Goal: Check status: Check status

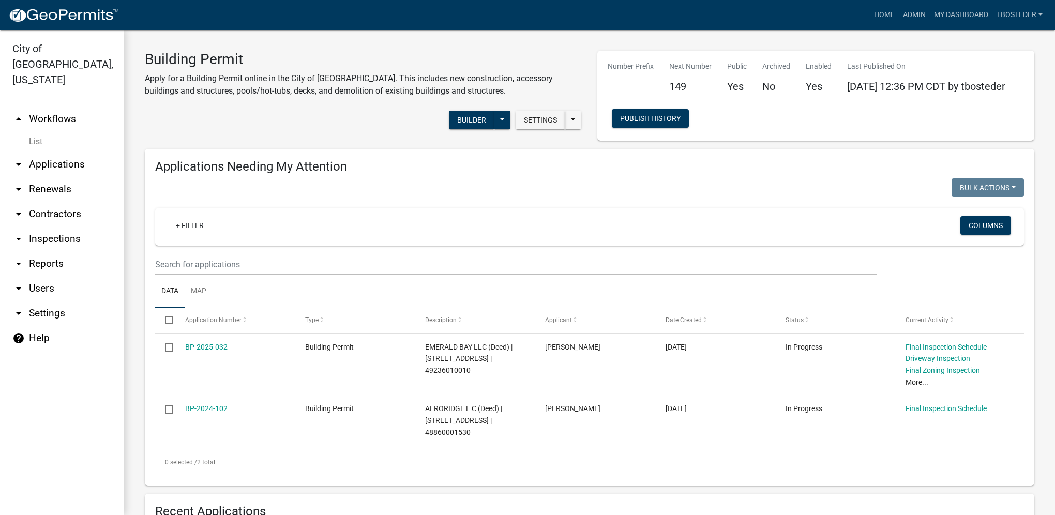
select select "1: 25"
click at [948, 21] on link "My Dashboard" at bounding box center [961, 15] width 63 height 20
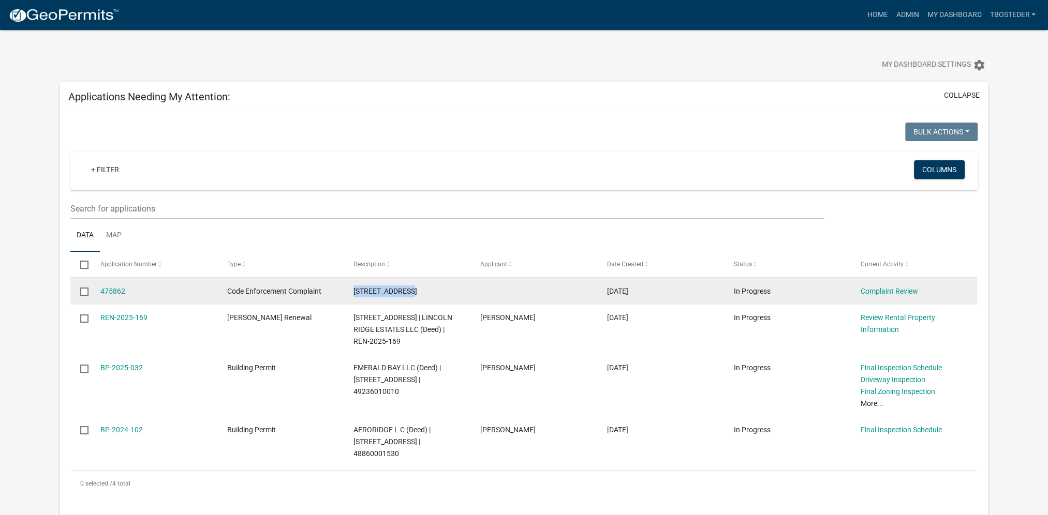
drag, startPoint x: 353, startPoint y: 290, endPoint x: 425, endPoint y: 292, distance: 72.0
click at [425, 292] on datatable-body-cell "303 E SALEM AVE" at bounding box center [406, 291] width 127 height 27
drag, startPoint x: 425, startPoint y: 292, endPoint x: 410, endPoint y: 294, distance: 15.1
copy span "303 E SALEM AVE"
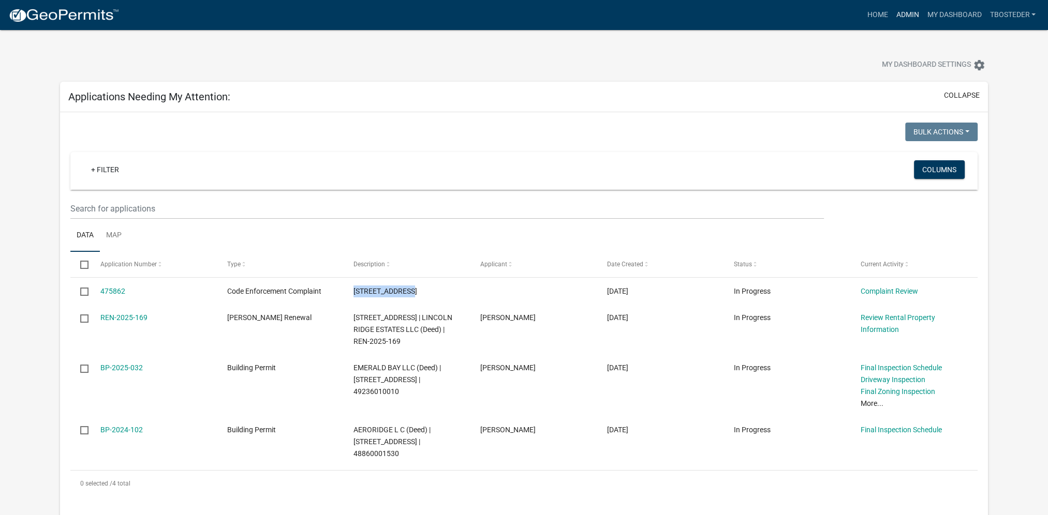
click at [901, 14] on link "Admin" at bounding box center [906, 15] width 31 height 20
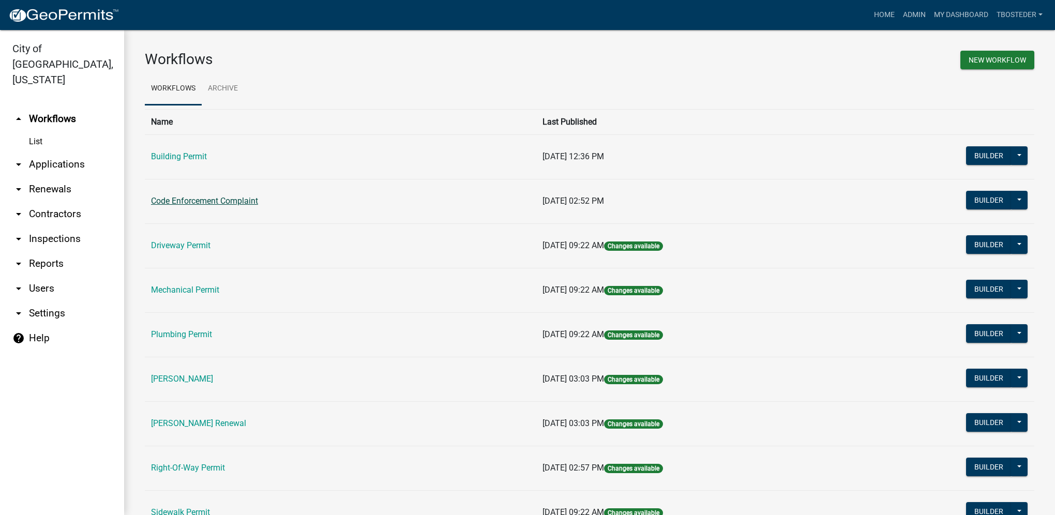
click at [182, 205] on link "Code Enforcement Complaint" at bounding box center [204, 201] width 107 height 10
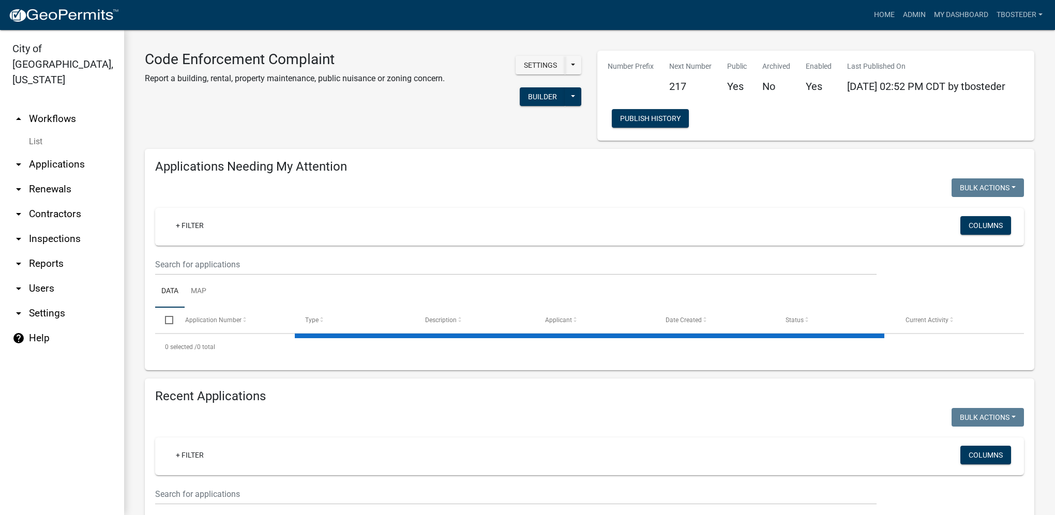
select select "1: 25"
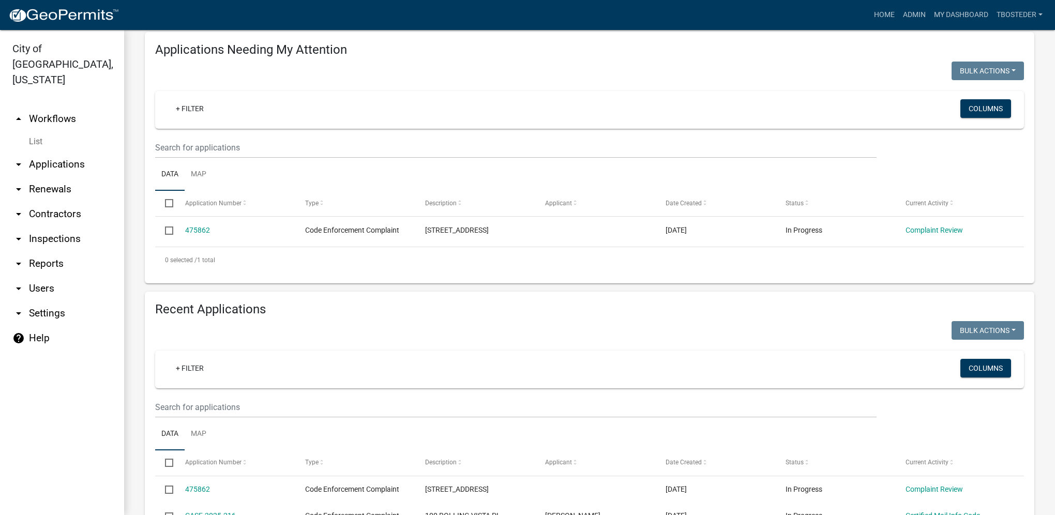
scroll to position [155, 0]
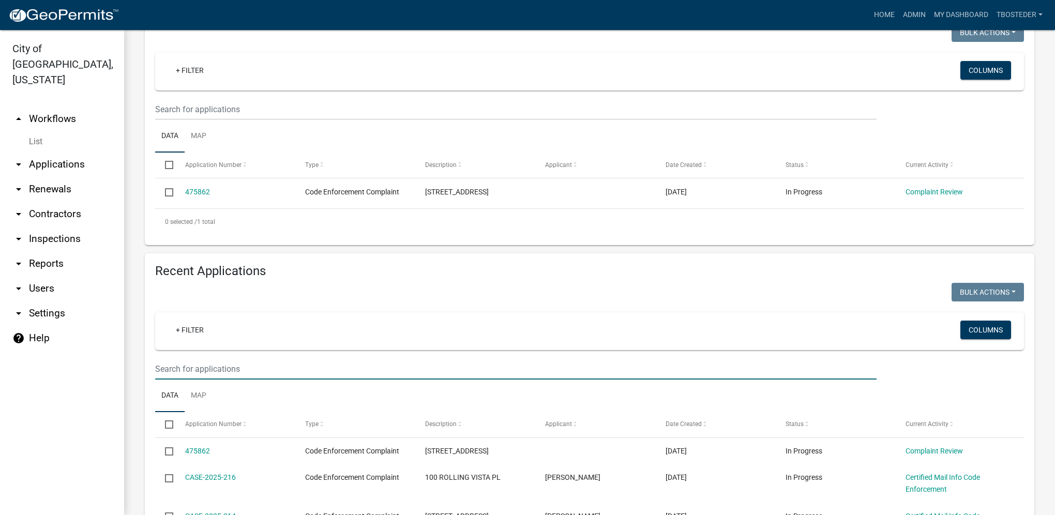
paste input "303 E SALEM AVE"
type input "303 E SALEM AVE"
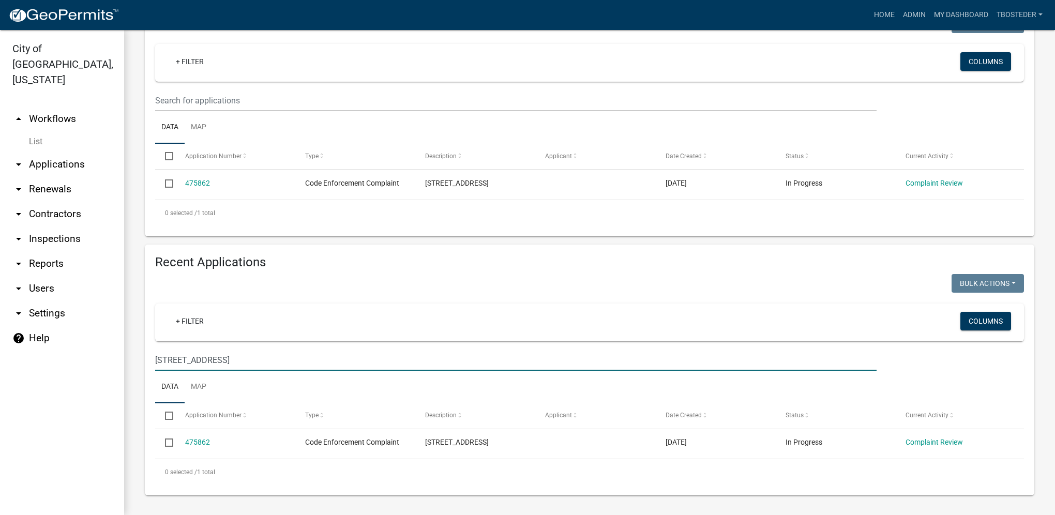
scroll to position [167, 0]
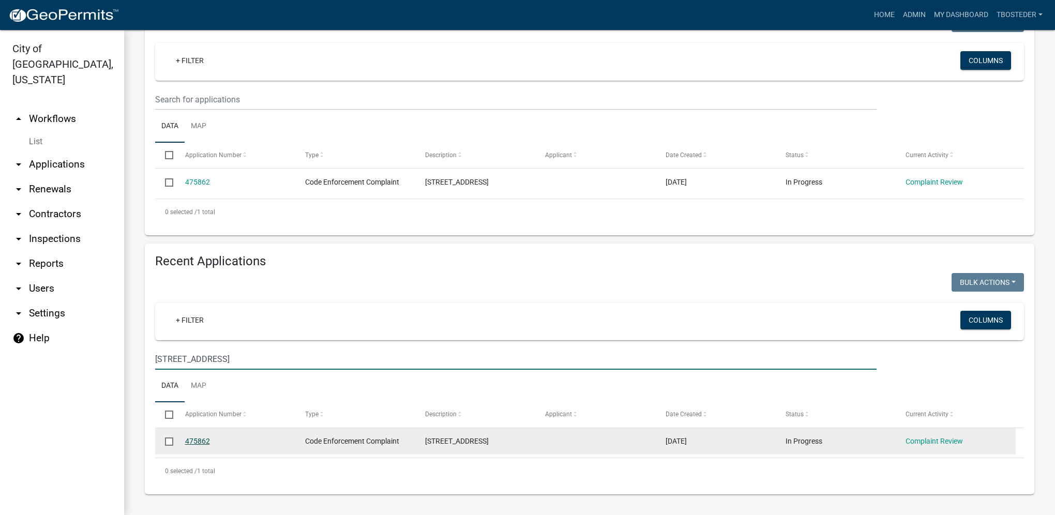
click at [195, 439] on link "475862" at bounding box center [197, 441] width 25 height 8
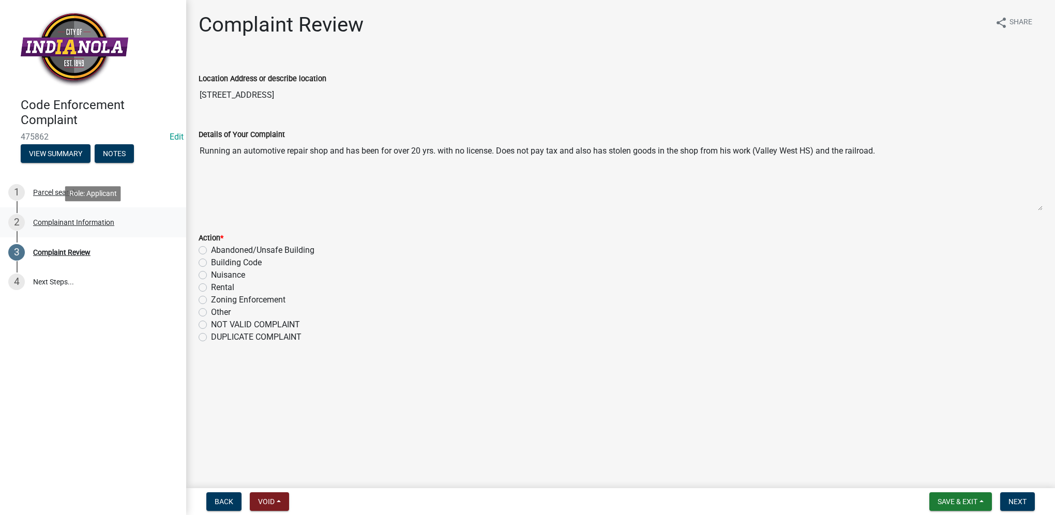
click at [81, 226] on div "Complainant Information" at bounding box center [73, 222] width 81 height 7
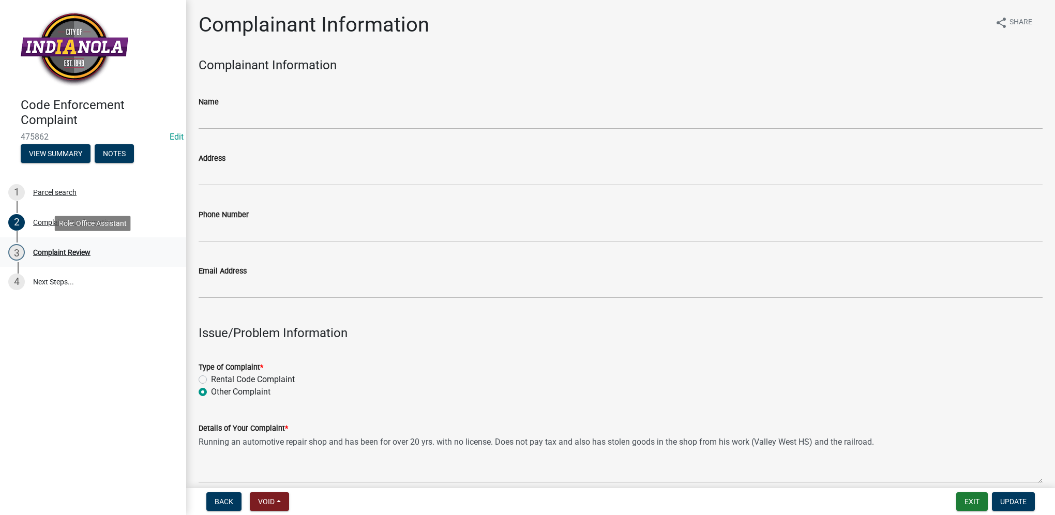
click at [80, 247] on div "3 Complaint Review" at bounding box center [88, 252] width 161 height 17
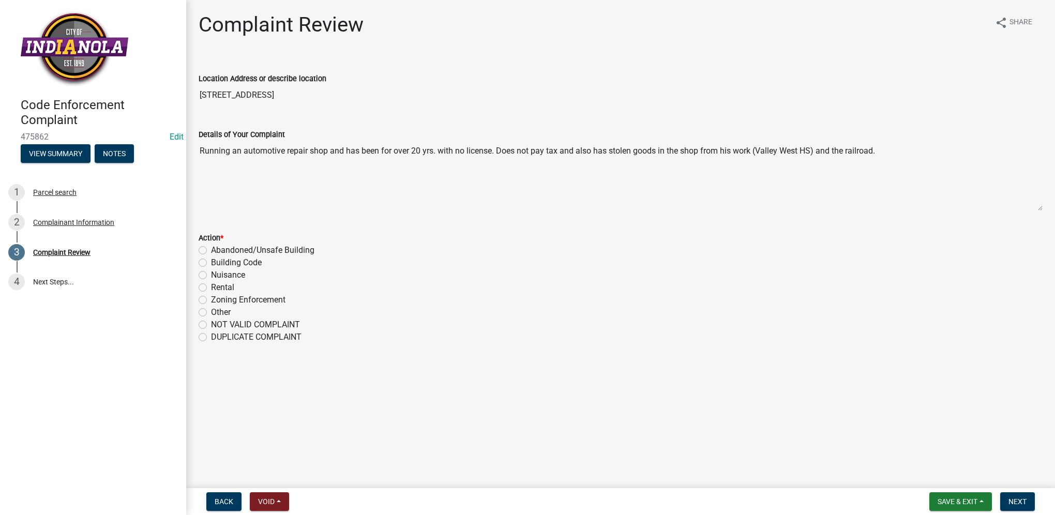
click at [211, 309] on label "Other" at bounding box center [221, 312] width 20 height 12
click at [211, 309] on input "Other" at bounding box center [214, 309] width 7 height 7
radio input "true"
click at [1020, 501] on span "Next" at bounding box center [1018, 502] width 18 height 8
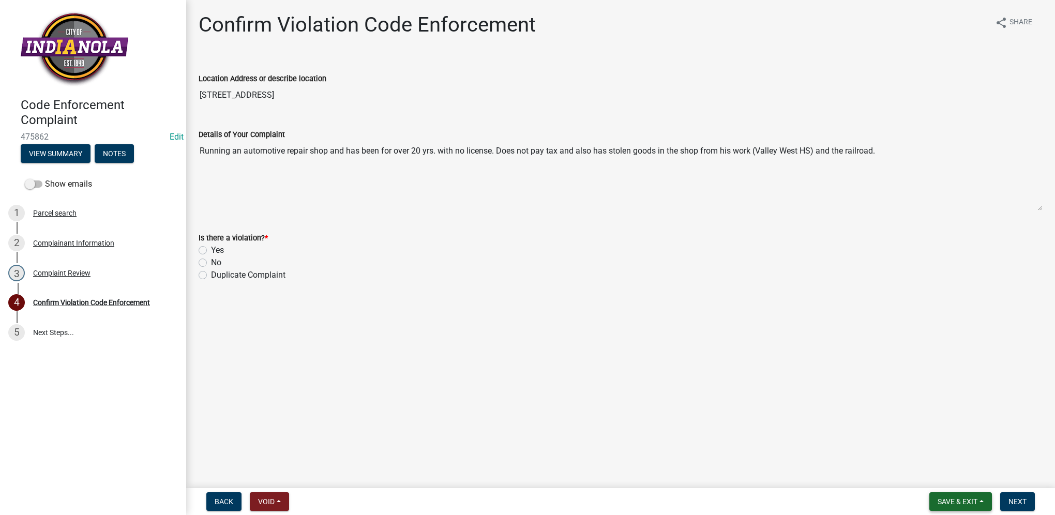
click at [953, 504] on span "Save & Exit" at bounding box center [958, 502] width 40 height 8
click at [963, 481] on button "Save & Exit" at bounding box center [950, 474] width 83 height 25
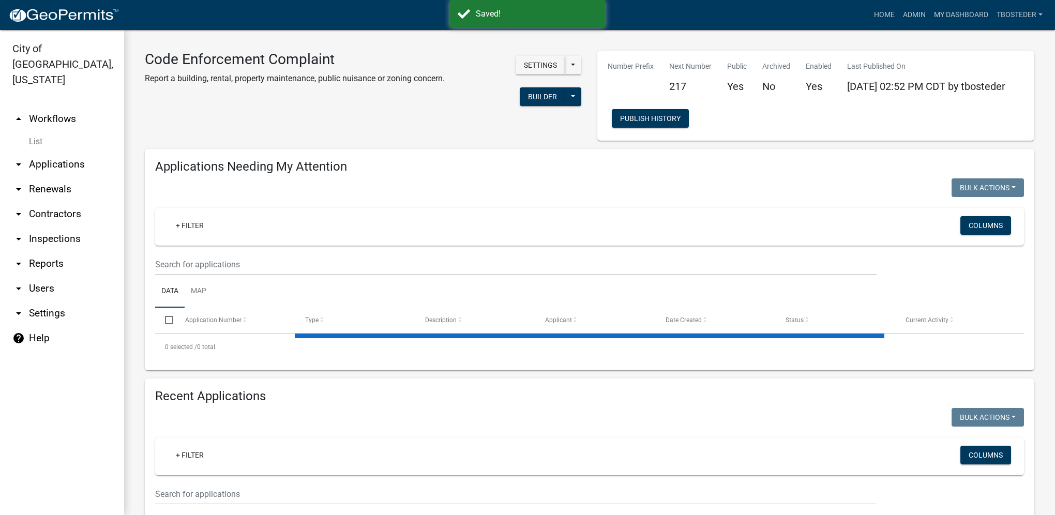
select select "1: 25"
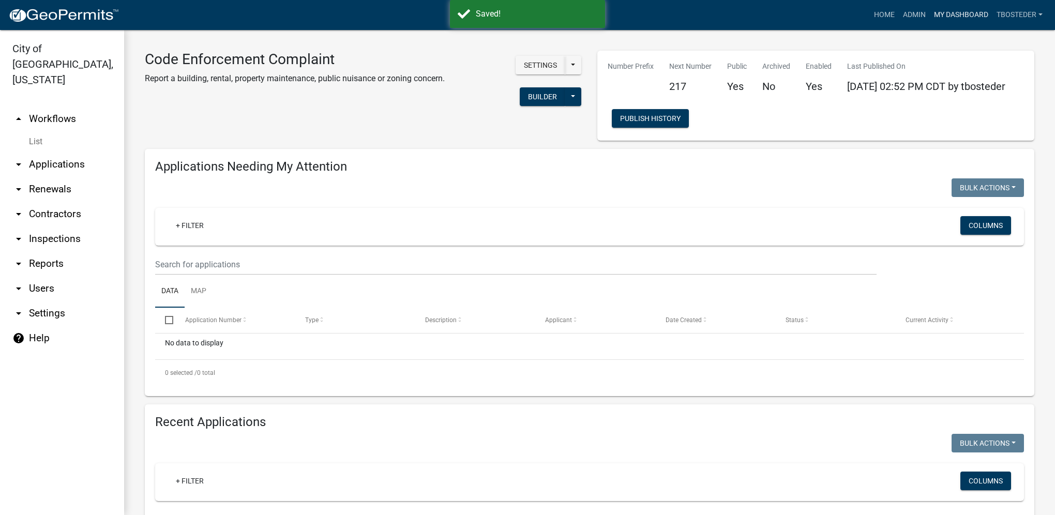
click at [932, 16] on link "My Dashboard" at bounding box center [961, 15] width 63 height 20
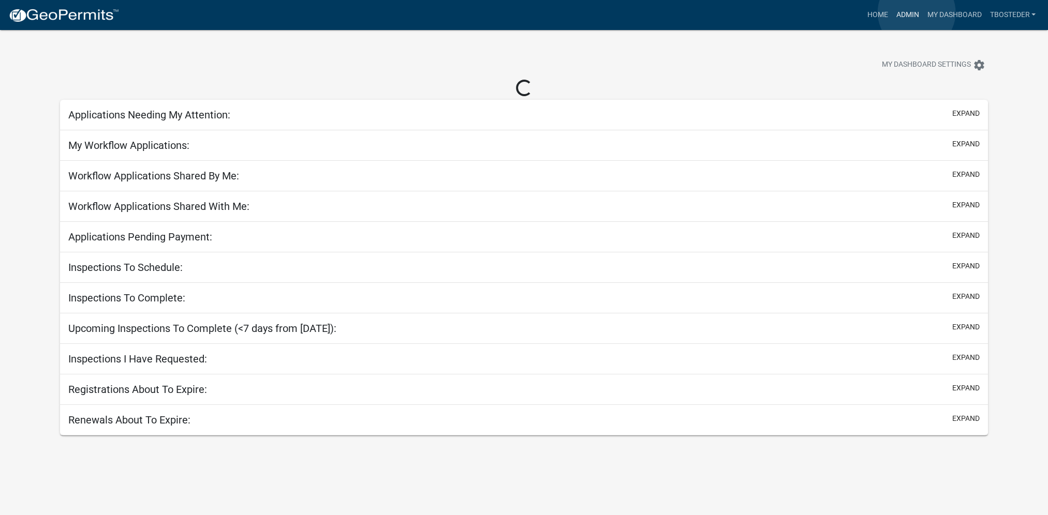
click at [916, 12] on link "Admin" at bounding box center [906, 15] width 31 height 20
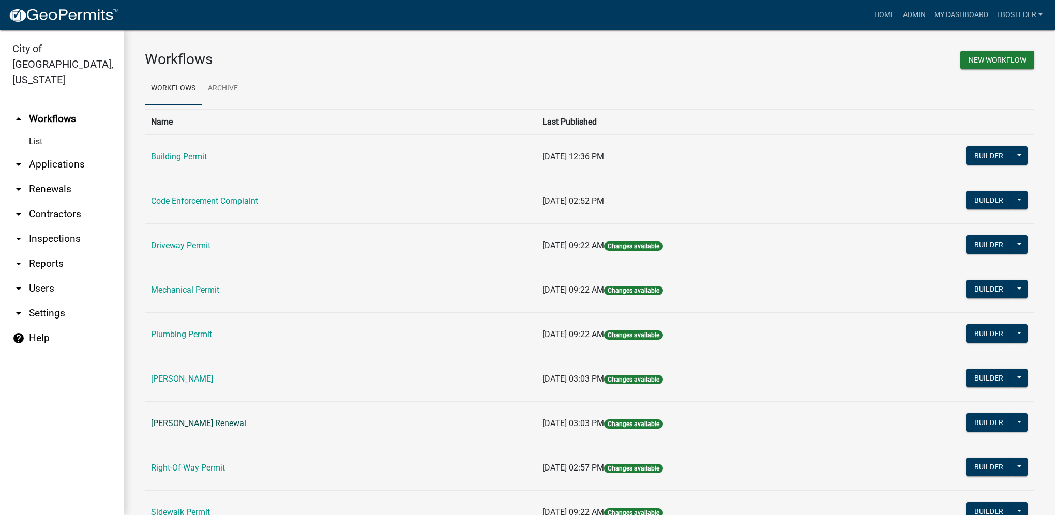
click at [238, 424] on link "[PERSON_NAME] Renewal" at bounding box center [198, 424] width 95 height 10
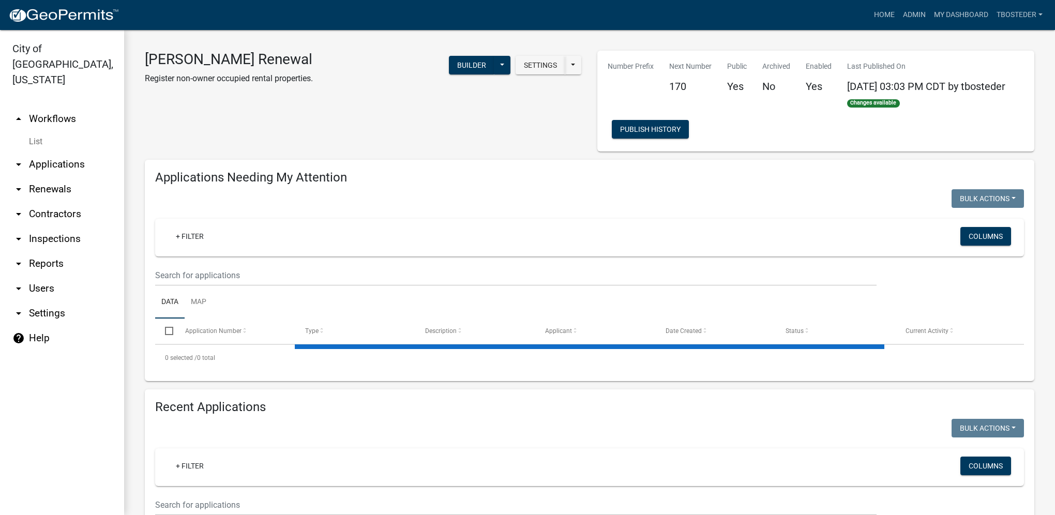
select select "1: 25"
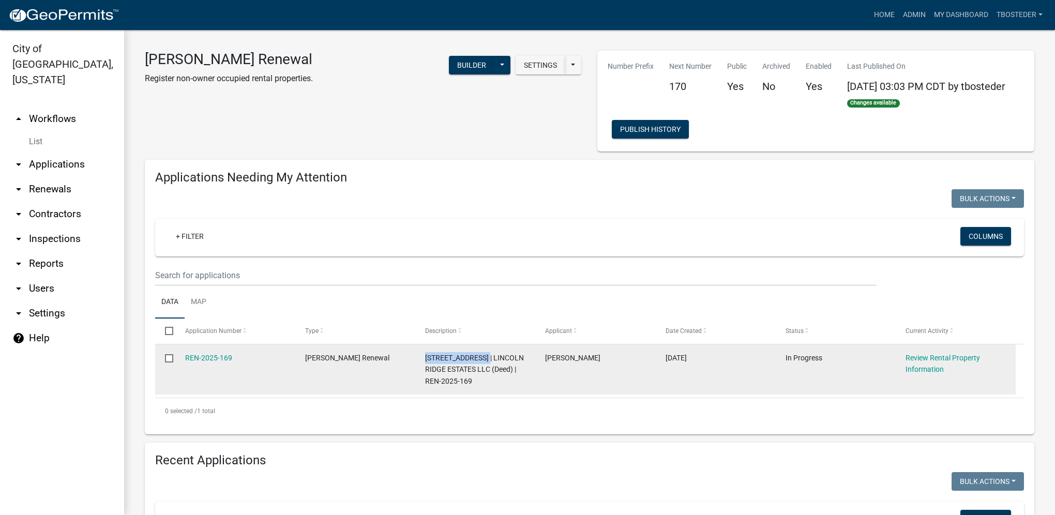
drag, startPoint x: 424, startPoint y: 359, endPoint x: 486, endPoint y: 360, distance: 62.1
click at [486, 360] on datatable-body-cell "[STREET_ADDRESS] | LINCOLN RIDGE ESTATES LLC (Deed) | REN-2025-169" at bounding box center [475, 370] width 120 height 50
copy span "[STREET_ADDRESS]"
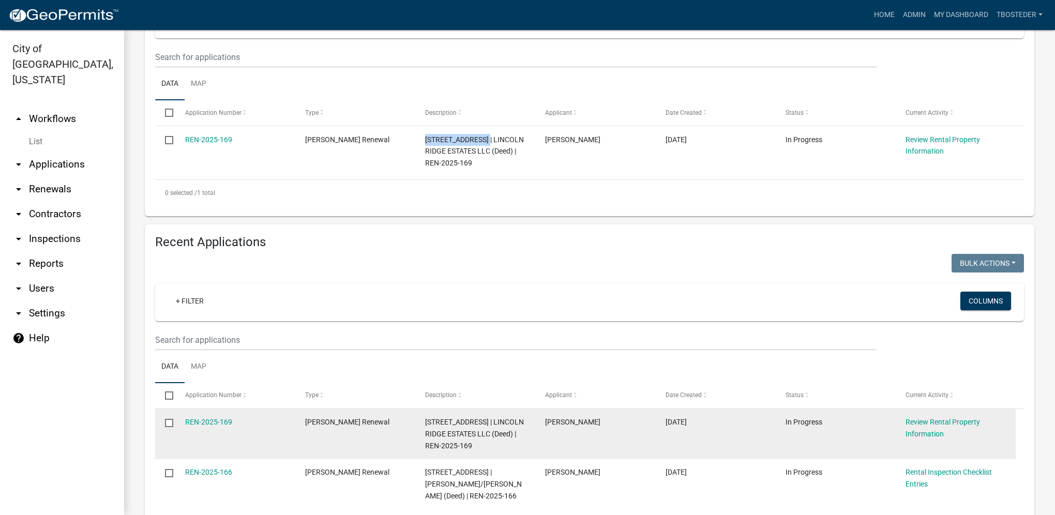
scroll to position [259, 0]
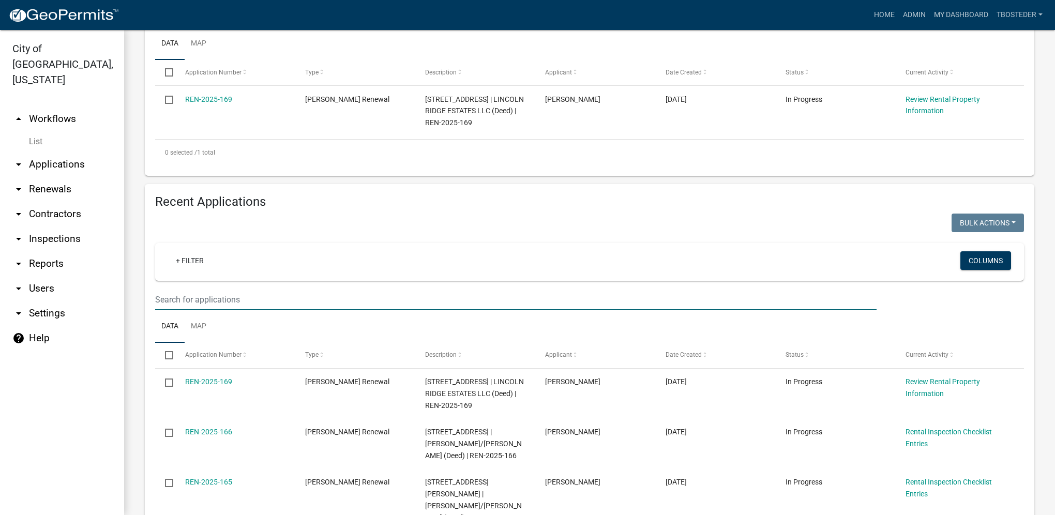
paste input "[STREET_ADDRESS]"
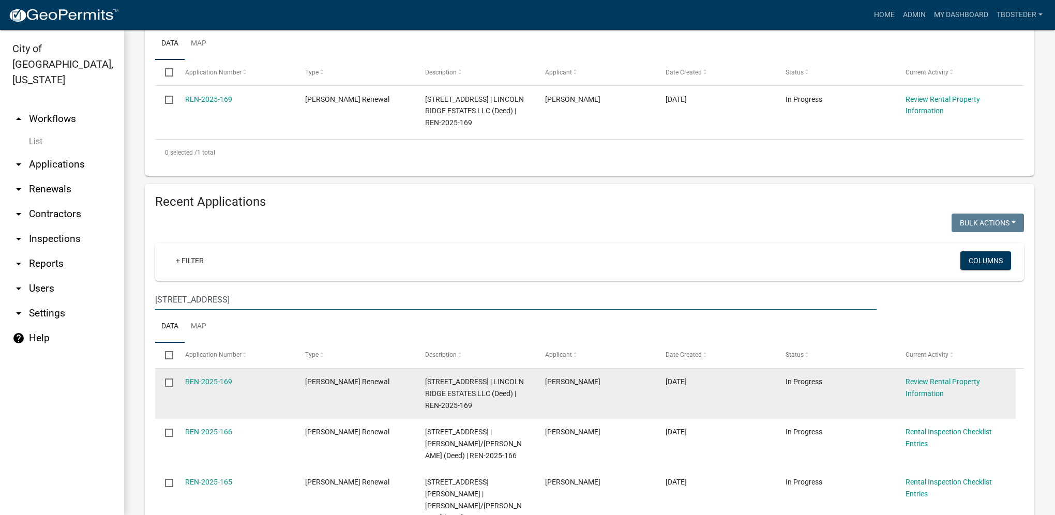
type input "[STREET_ADDRESS]"
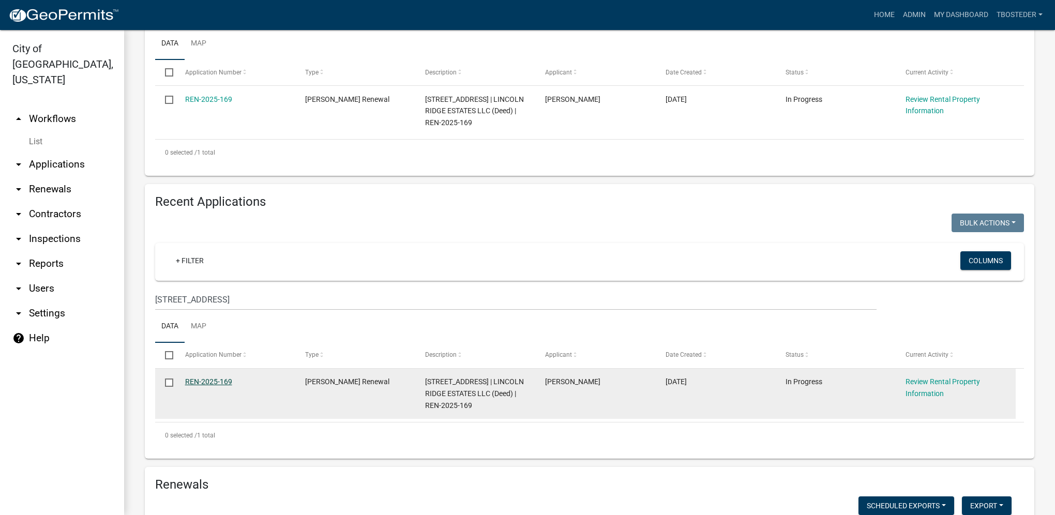
click at [203, 385] on link "REN-2025-169" at bounding box center [208, 382] width 47 height 8
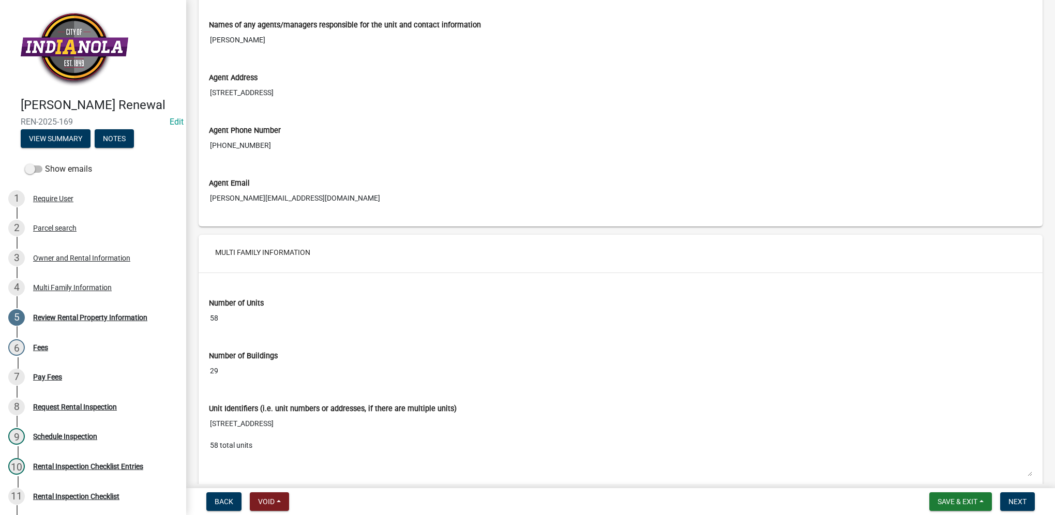
scroll to position [1501, 0]
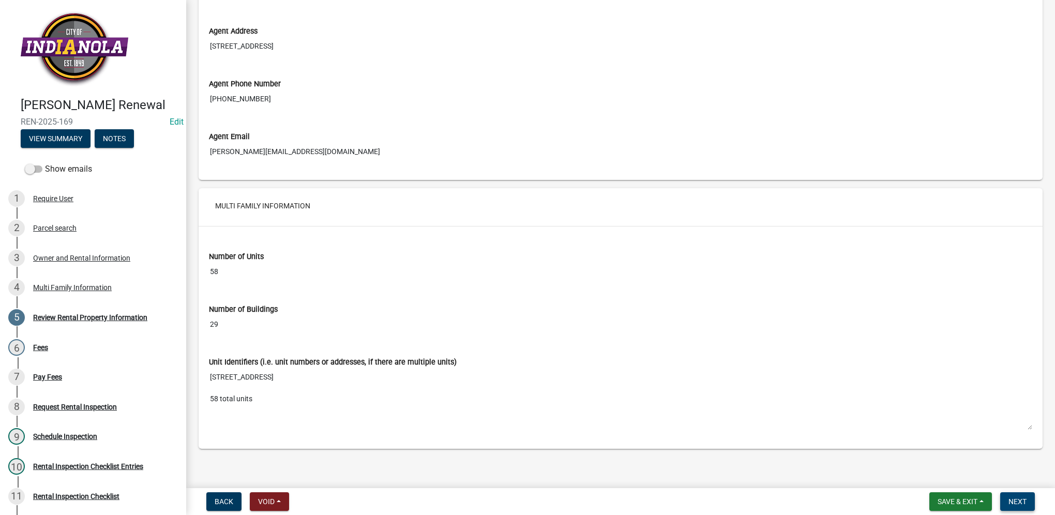
click at [1012, 495] on button "Next" at bounding box center [1017, 501] width 35 height 19
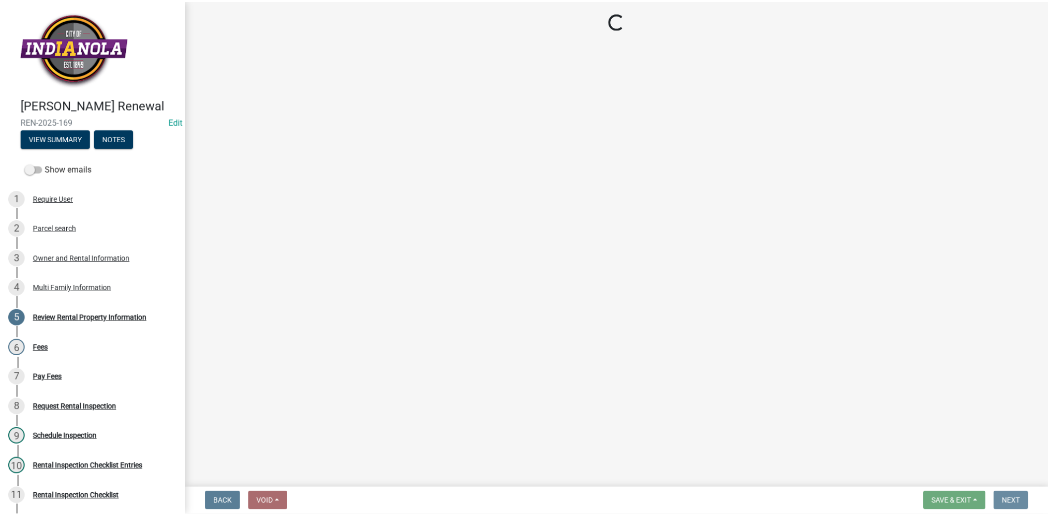
scroll to position [0, 0]
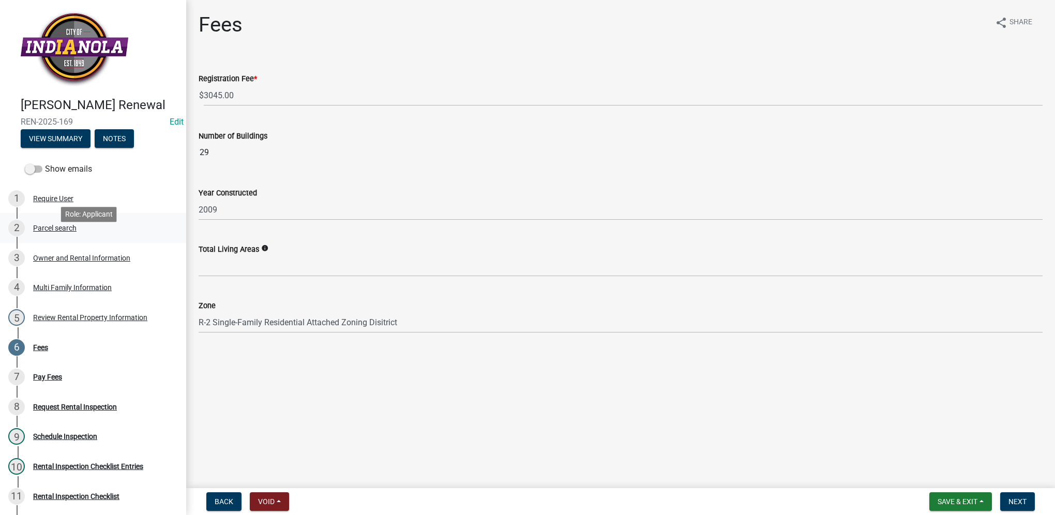
click at [58, 232] on div "Parcel search" at bounding box center [54, 228] width 43 height 7
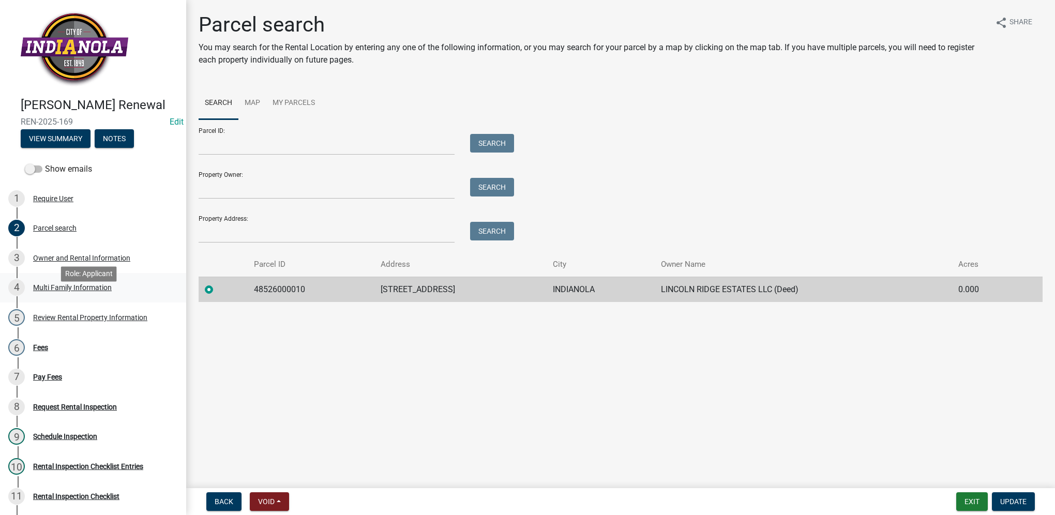
click at [51, 291] on div "Multi Family Information" at bounding box center [72, 287] width 79 height 7
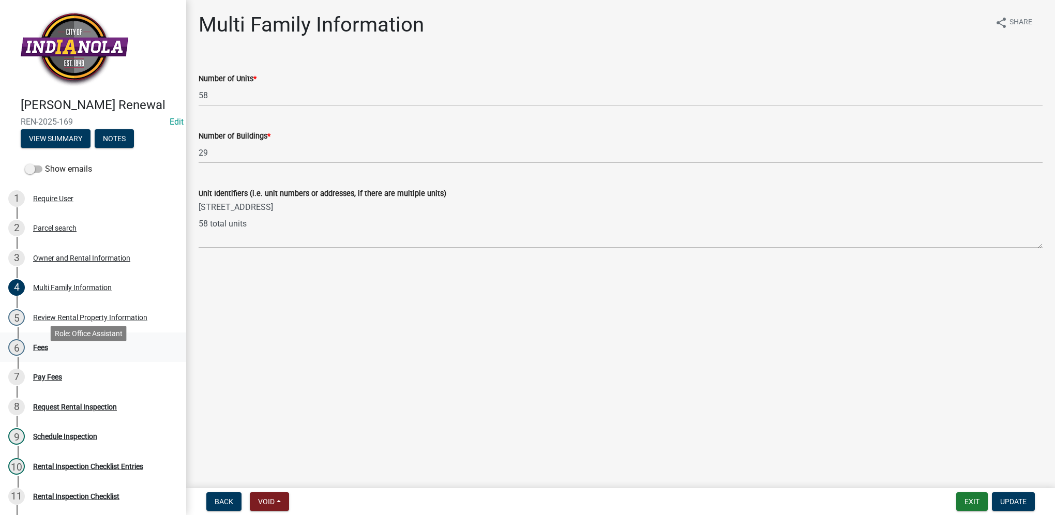
click at [58, 356] on div "6 Fees" at bounding box center [88, 347] width 161 height 17
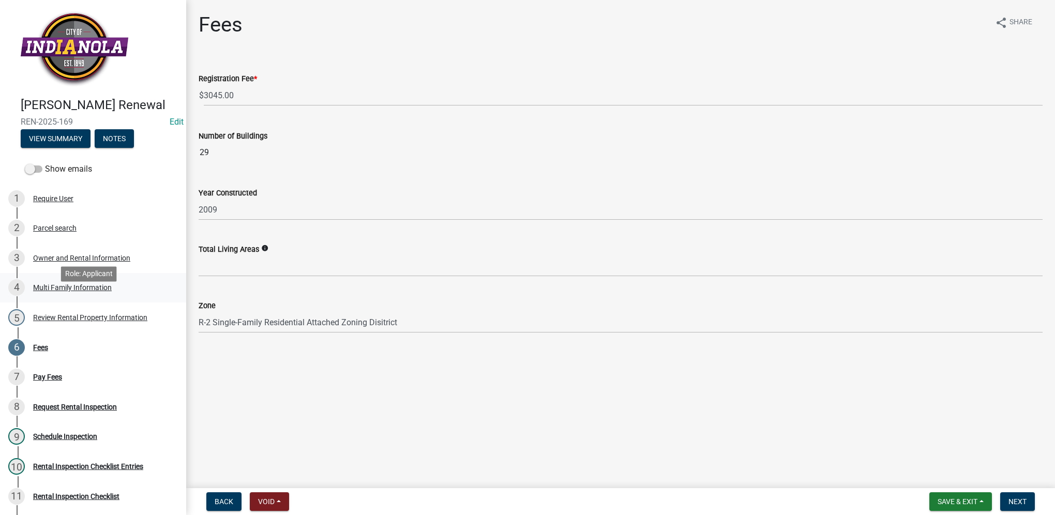
click at [97, 291] on div "Multi Family Information" at bounding box center [72, 287] width 79 height 7
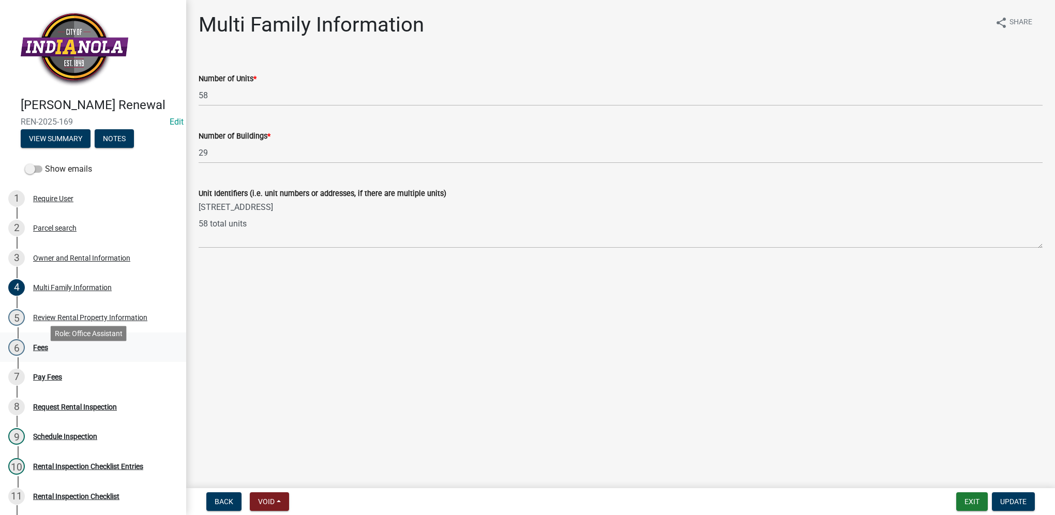
click at [115, 355] on div "6 Fees" at bounding box center [88, 347] width 161 height 17
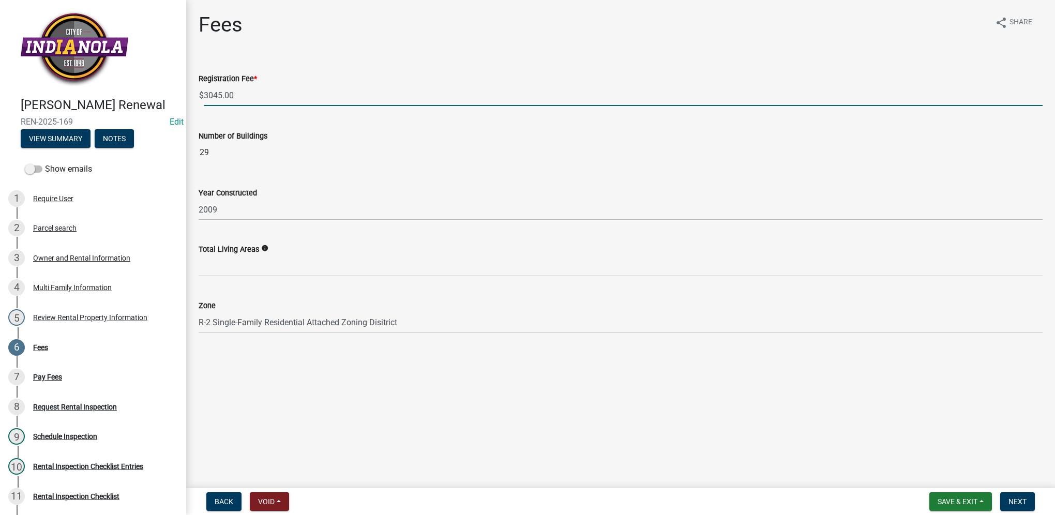
drag, startPoint x: 238, startPoint y: 99, endPoint x: 190, endPoint y: 107, distance: 48.2
click at [190, 107] on div "Fees share Share Registration Fee * $ 3045.00 Number of Buildings 29 Year Const…" at bounding box center [620, 181] width 869 height 338
paste input "2940"
type input "2940.00"
click at [1008, 503] on button "Next" at bounding box center [1017, 501] width 35 height 19
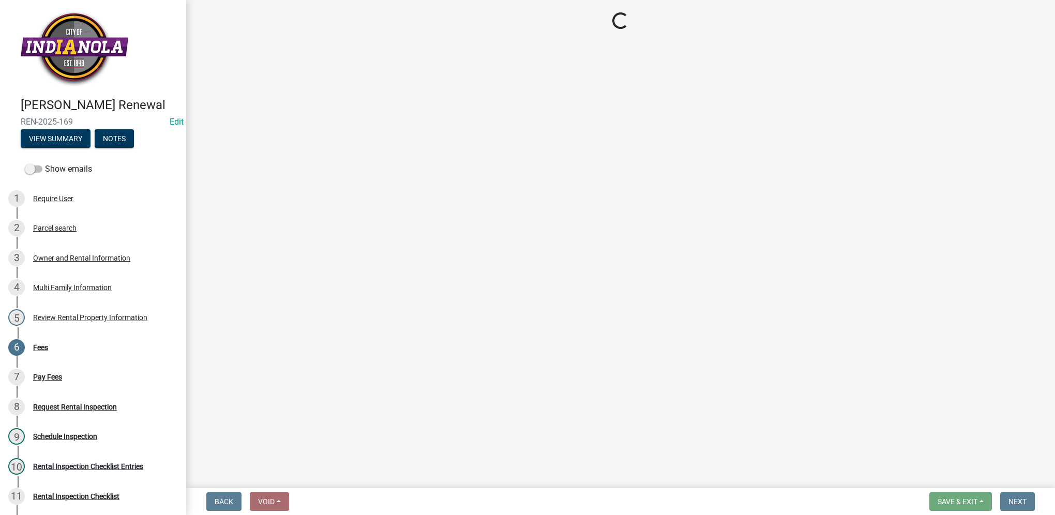
select select "3: 3"
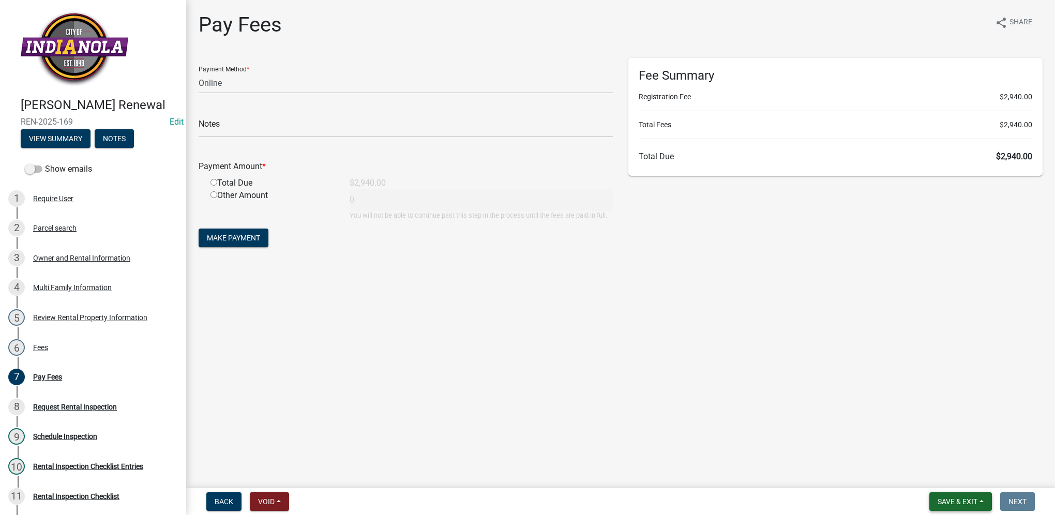
click at [940, 500] on span "Save & Exit" at bounding box center [958, 502] width 40 height 8
click at [945, 482] on button "Save & Exit" at bounding box center [950, 474] width 83 height 25
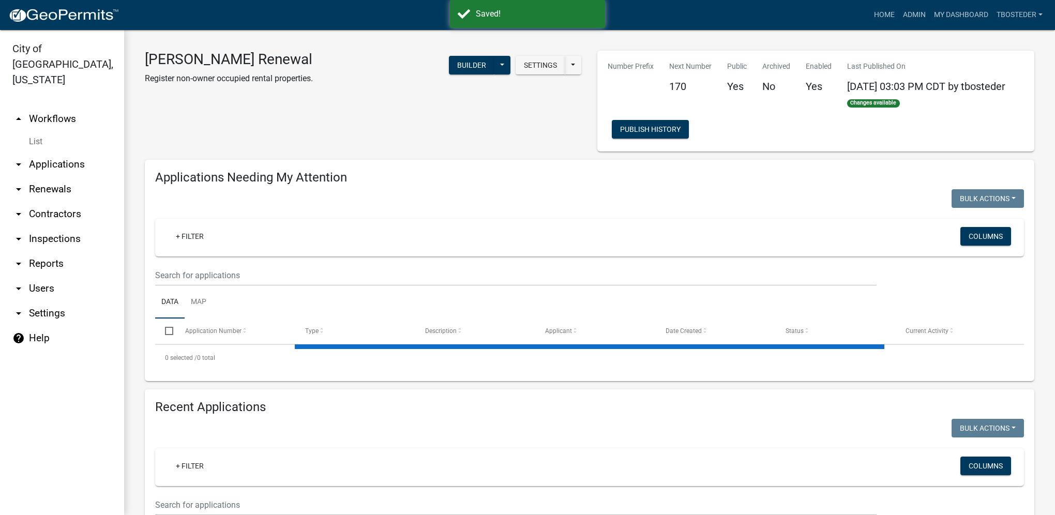
select select "1: 25"
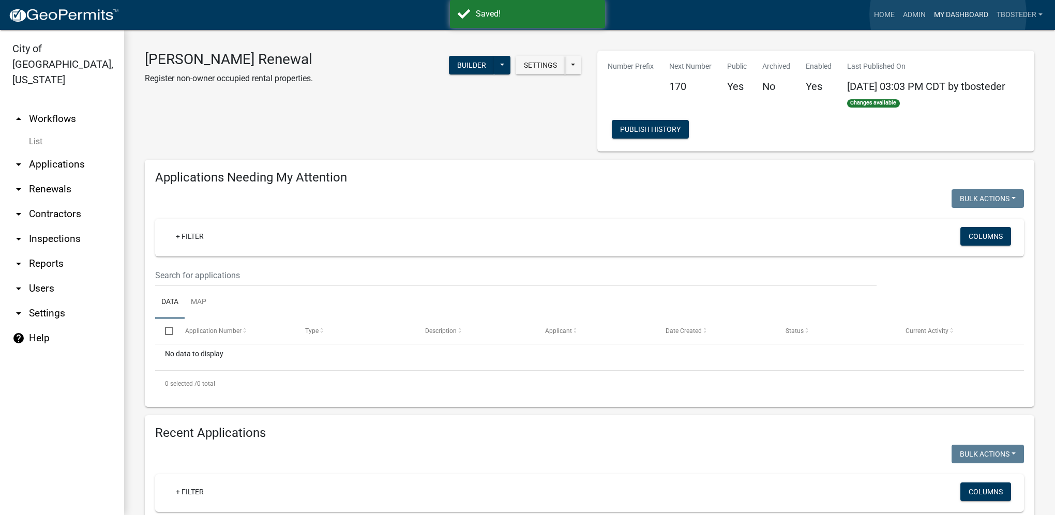
click at [948, 14] on link "My Dashboard" at bounding box center [961, 15] width 63 height 20
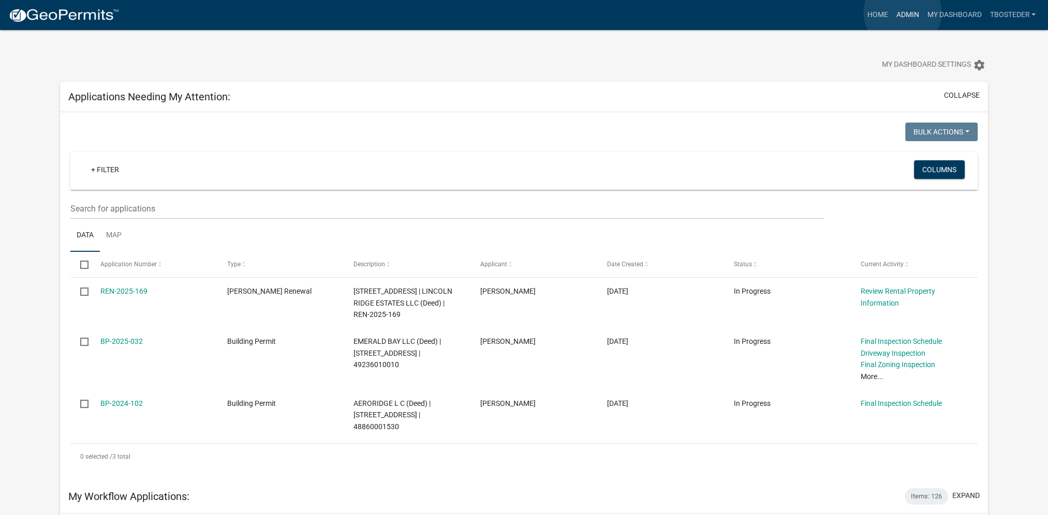
click at [902, 12] on link "Admin" at bounding box center [906, 15] width 31 height 20
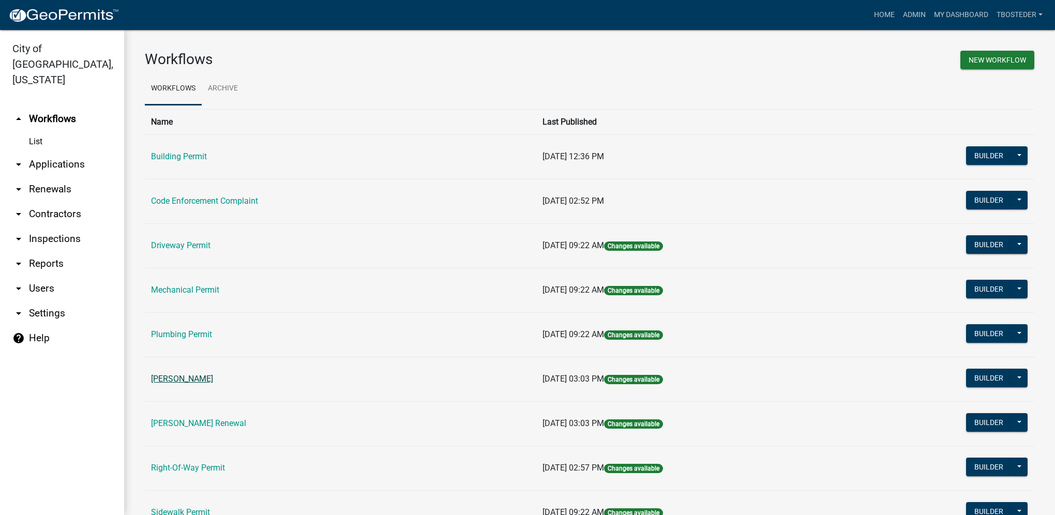
click at [207, 375] on link "[PERSON_NAME]" at bounding box center [182, 379] width 62 height 10
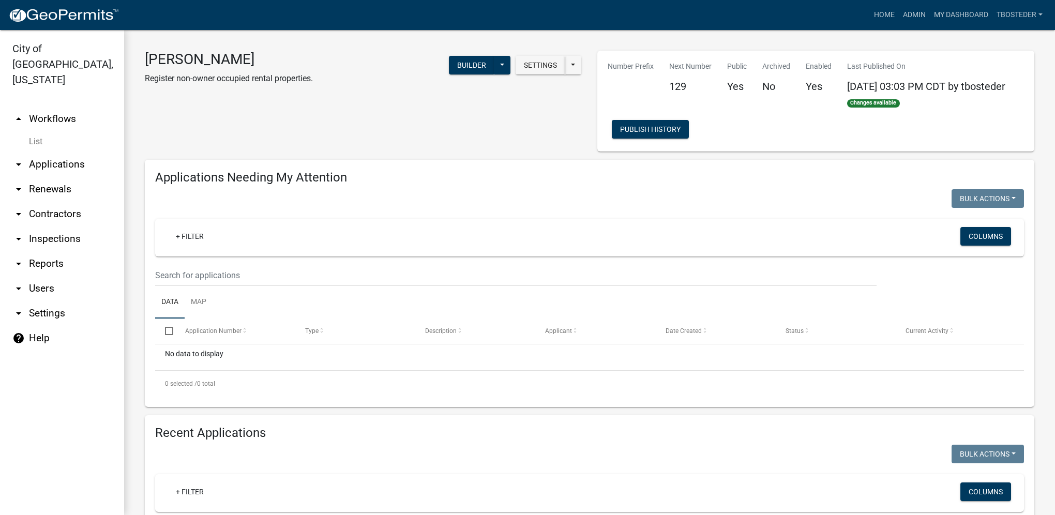
select select "1: 25"
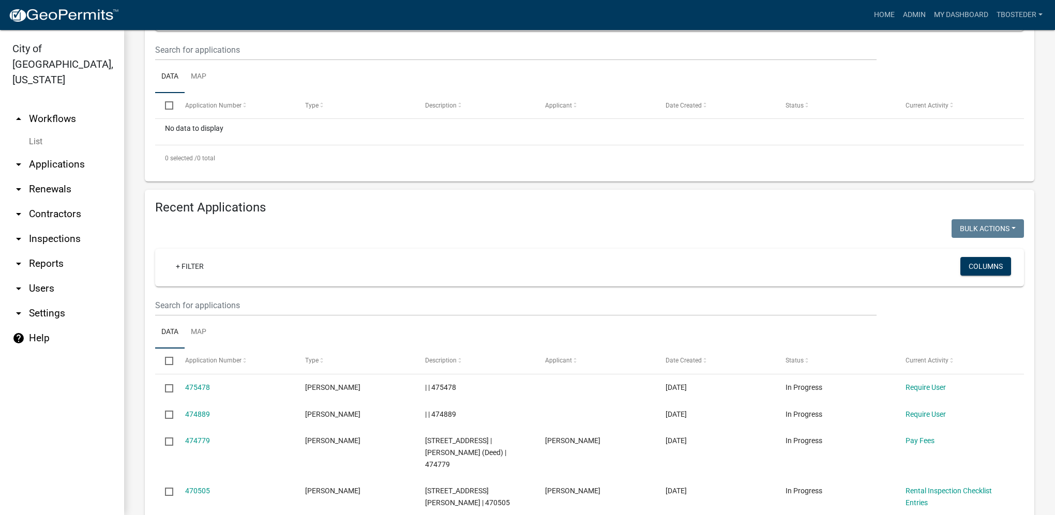
scroll to position [259, 0]
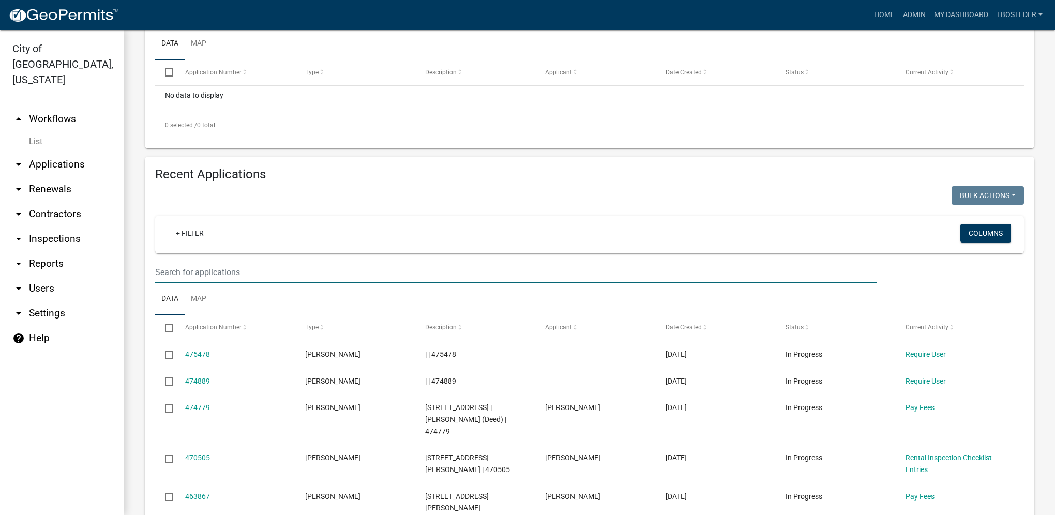
paste input "[STREET_ADDRESS]"
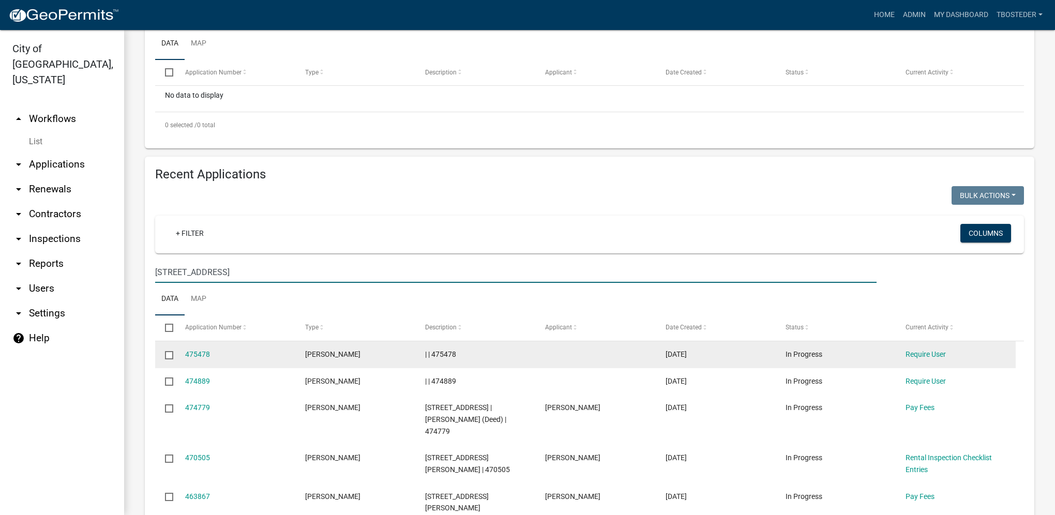
type input "[STREET_ADDRESS]"
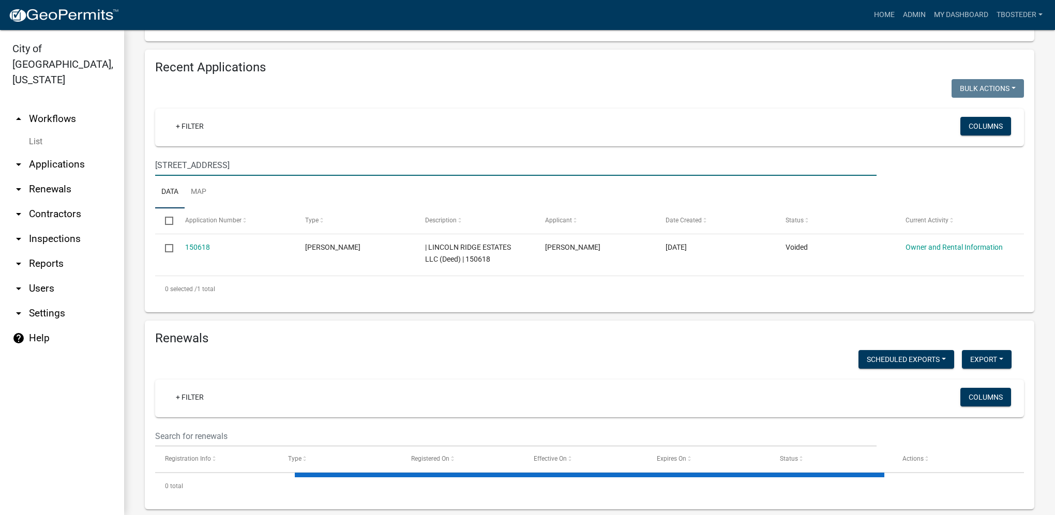
scroll to position [383, 0]
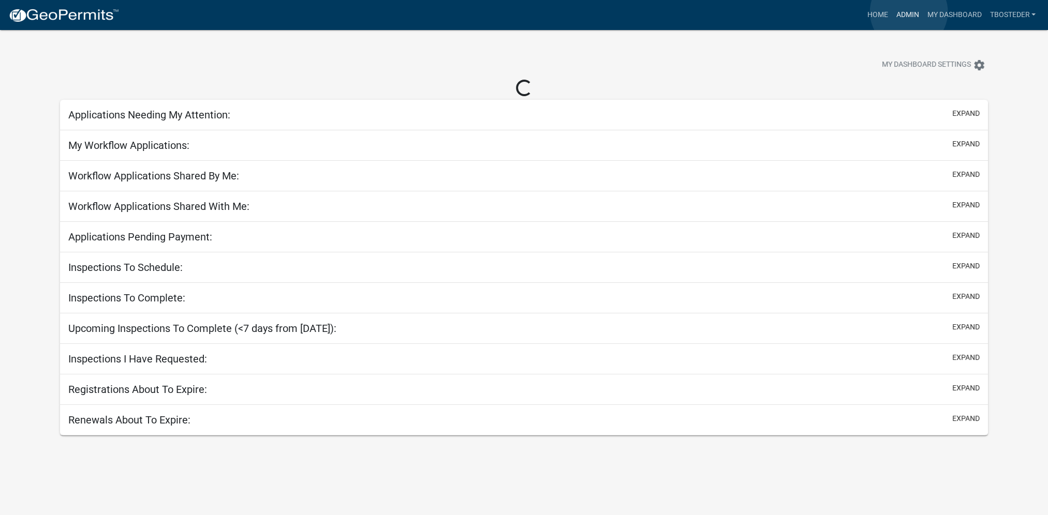
click at [908, 12] on link "Admin" at bounding box center [906, 15] width 31 height 20
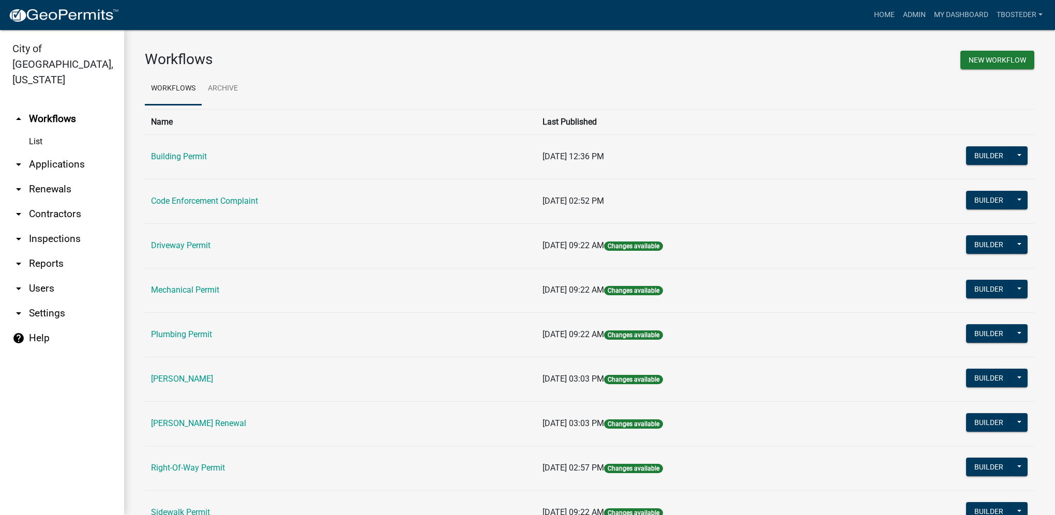
click at [197, 383] on link "[PERSON_NAME]" at bounding box center [182, 379] width 62 height 10
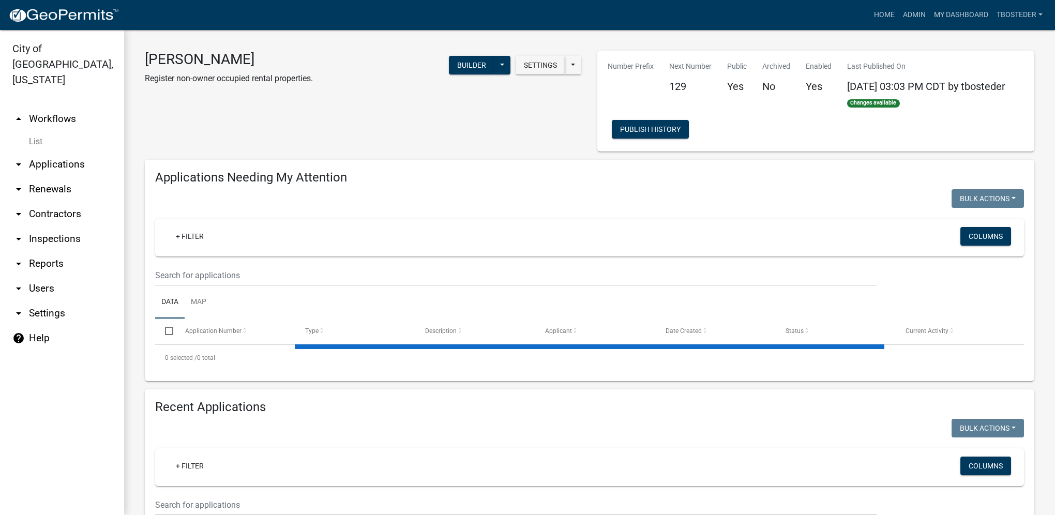
select select "1: 25"
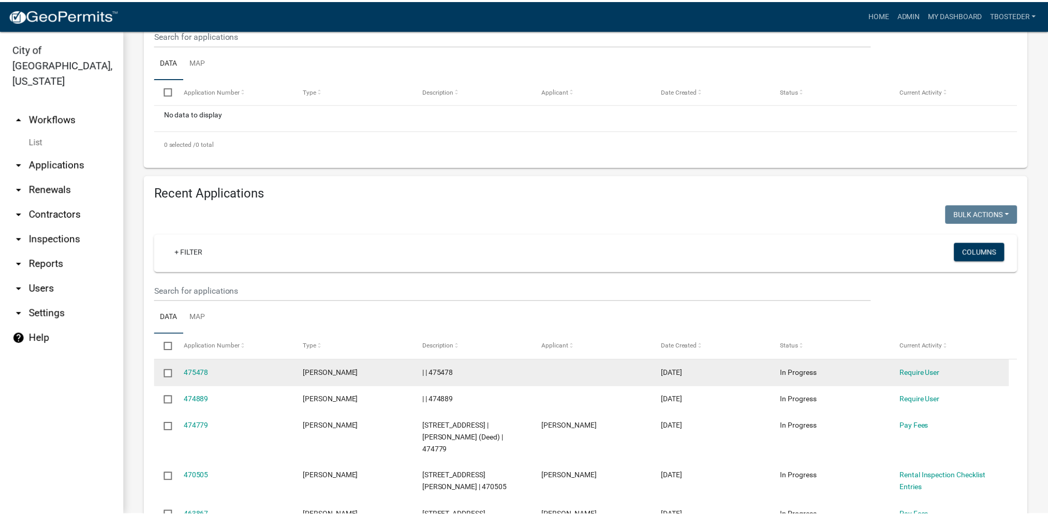
scroll to position [259, 0]
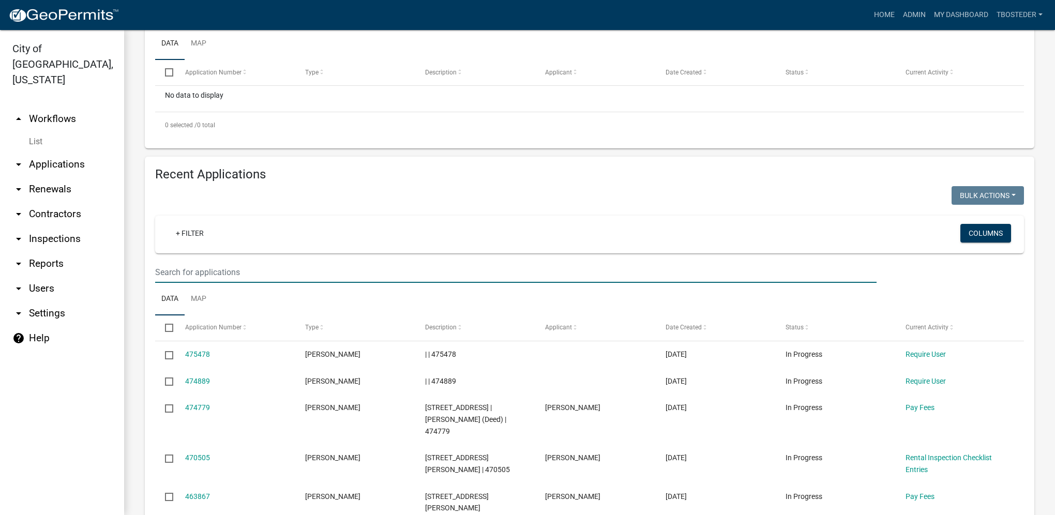
paste input "[STREET_ADDRESS]"
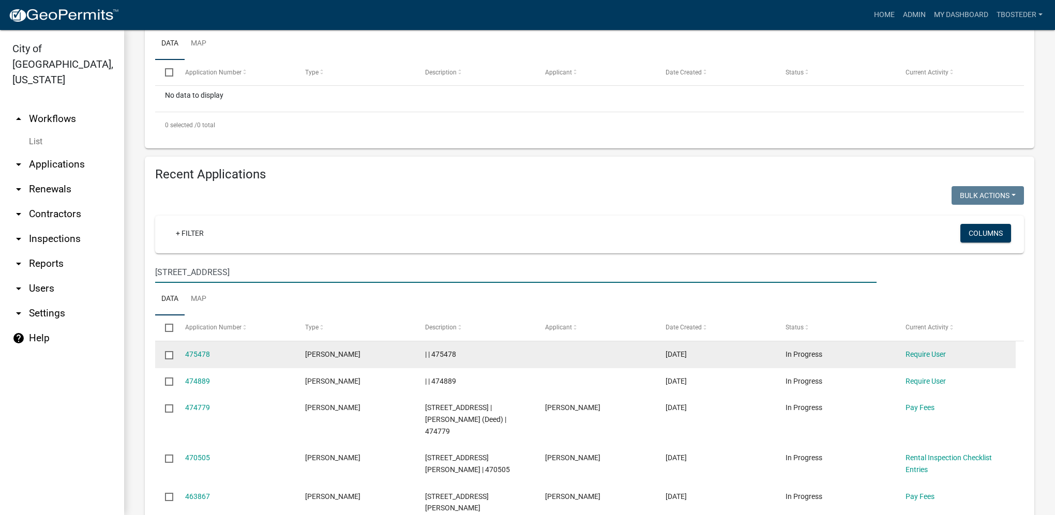
type input "[STREET_ADDRESS]"
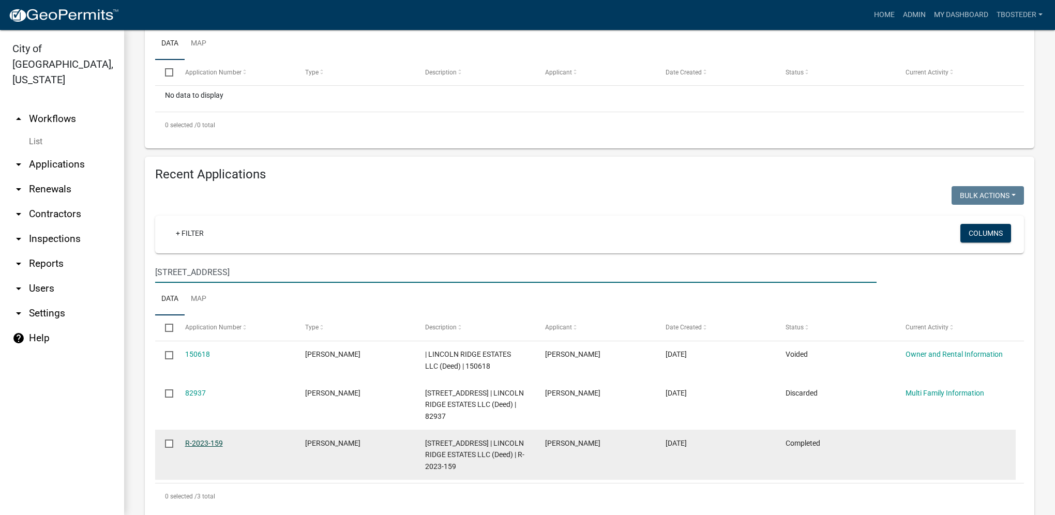
click at [219, 445] on link "R-2023-159" at bounding box center [204, 443] width 38 height 8
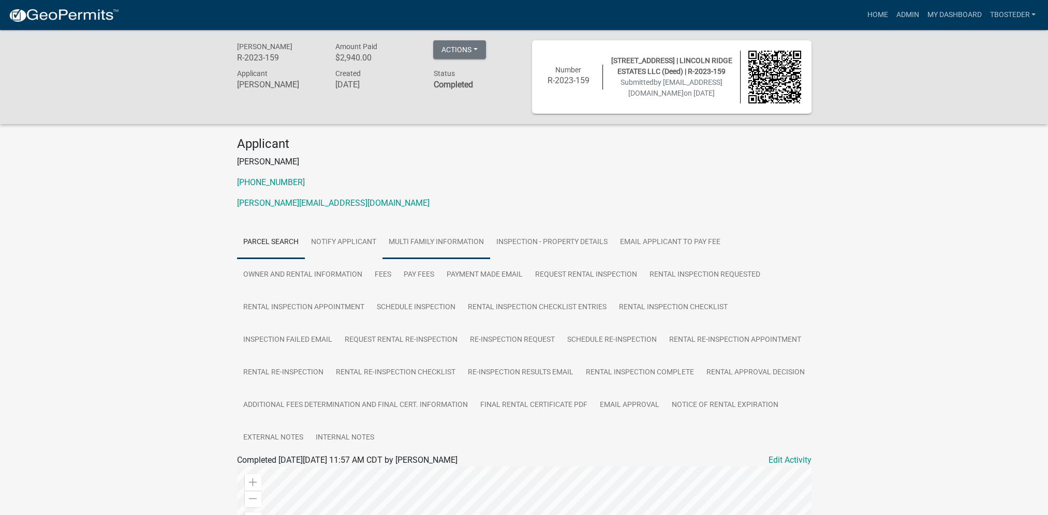
click at [456, 233] on link "Multi Family Information" at bounding box center [436, 242] width 108 height 33
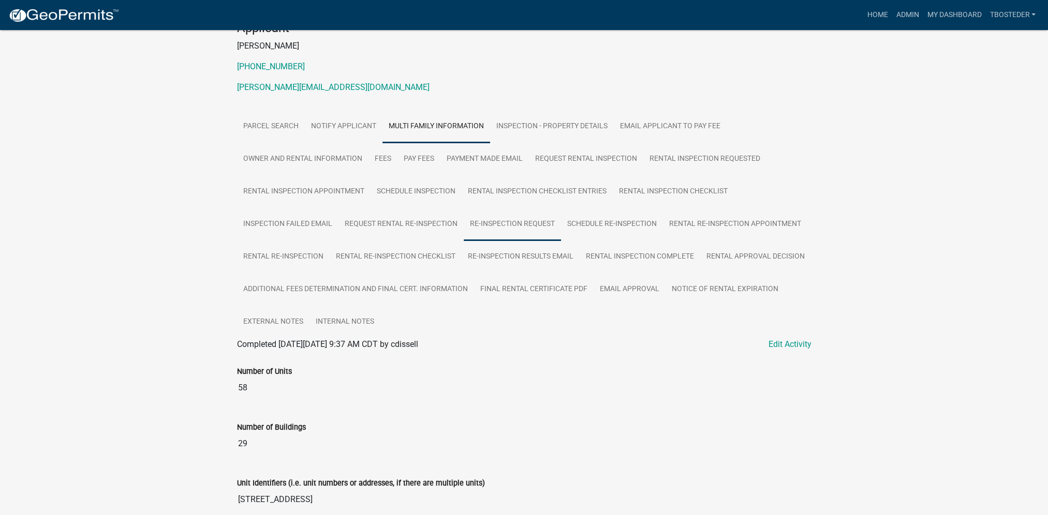
scroll to position [155, 0]
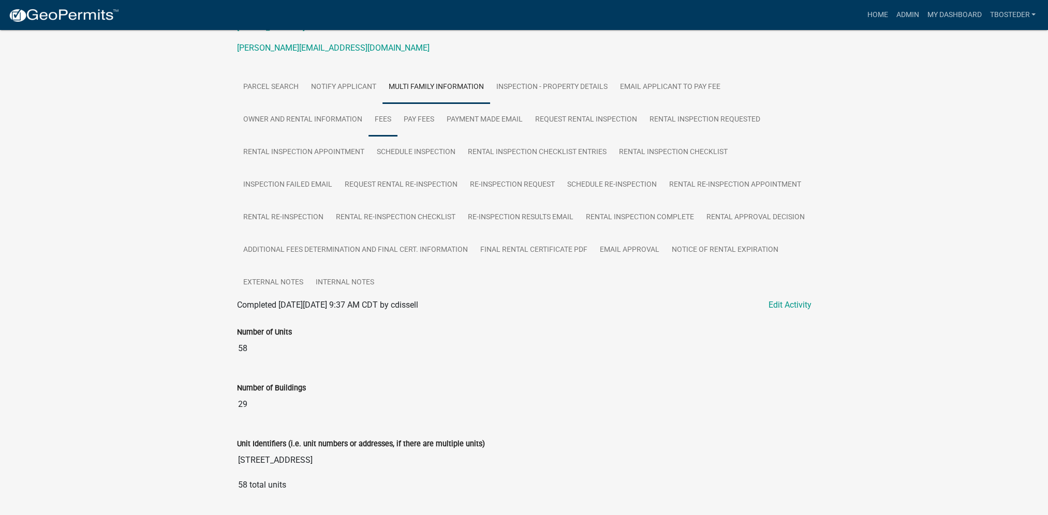
click at [384, 112] on link "Fees" at bounding box center [382, 119] width 29 height 33
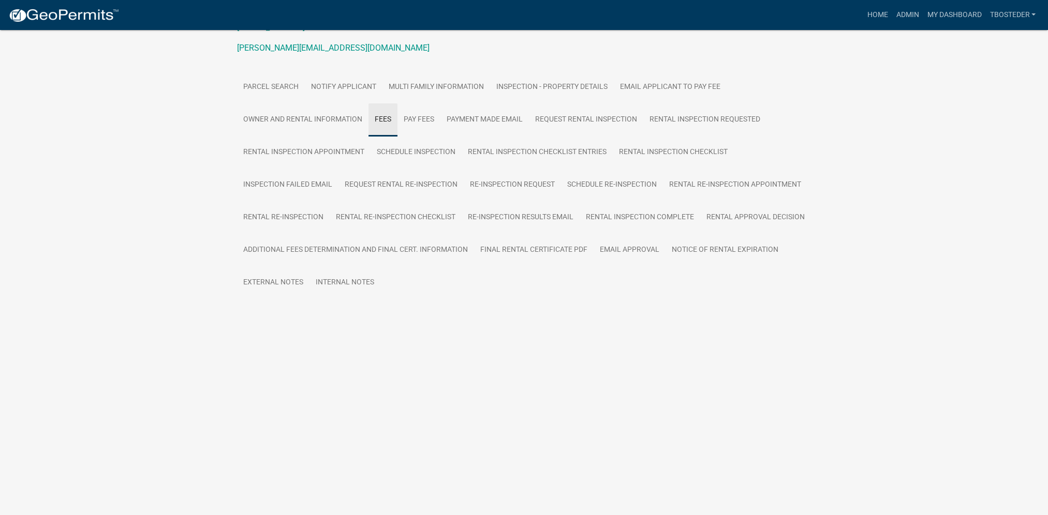
scroll to position [53, 0]
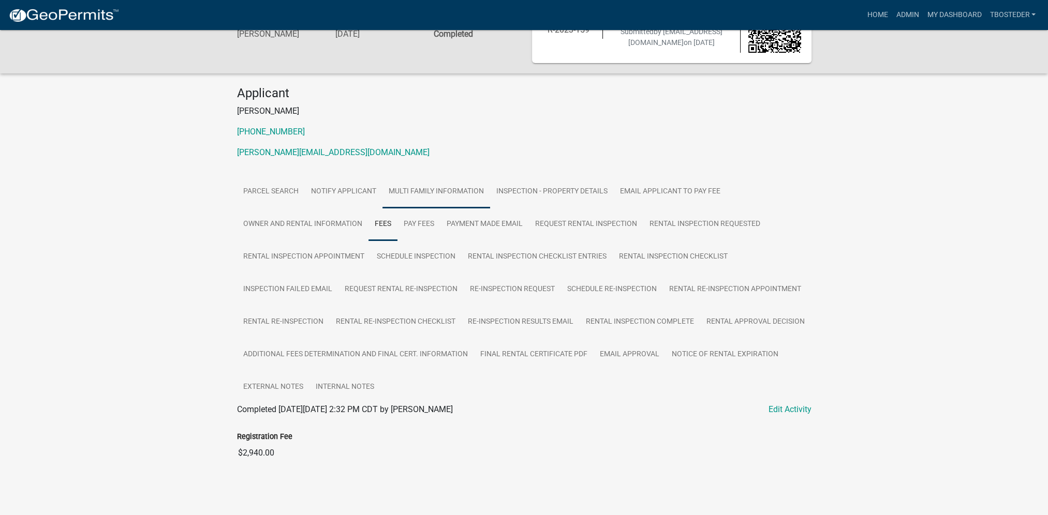
click at [414, 188] on link "Multi Family Information" at bounding box center [436, 191] width 108 height 33
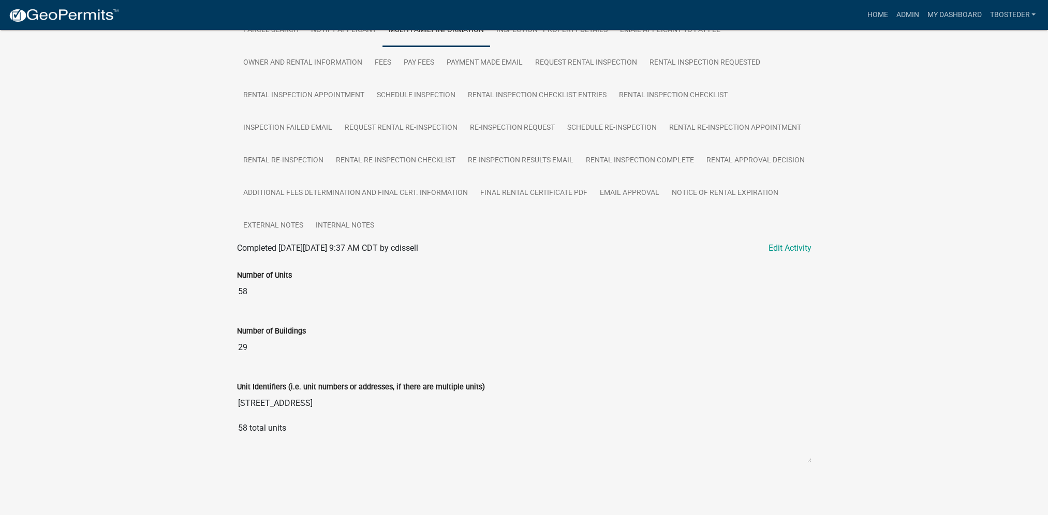
scroll to position [0, 0]
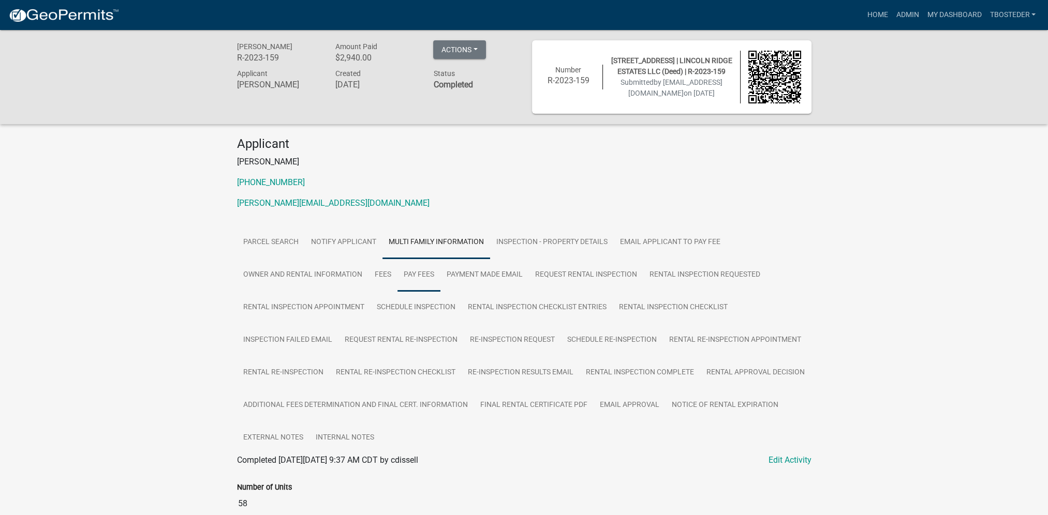
click at [426, 273] on link "Pay Fees" at bounding box center [418, 275] width 43 height 33
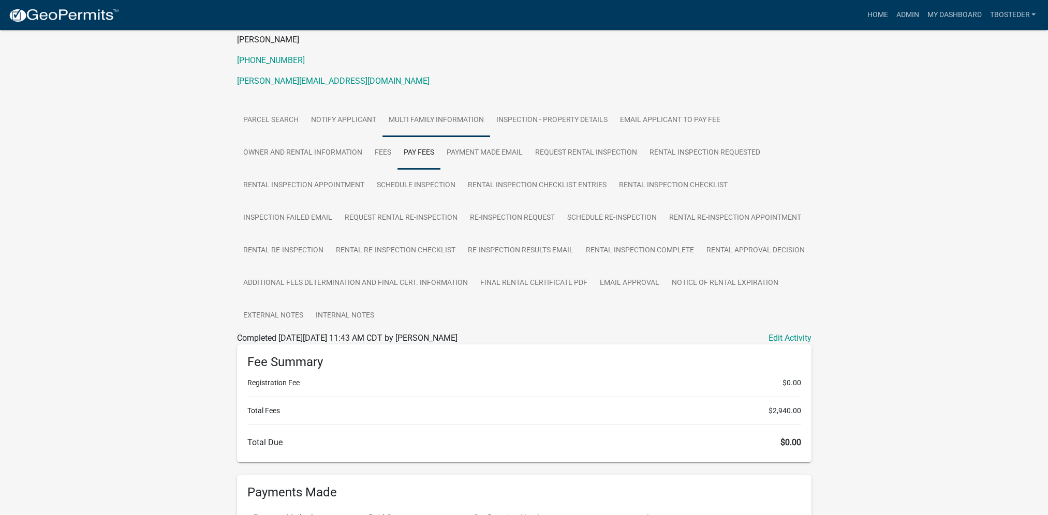
scroll to position [103, 0]
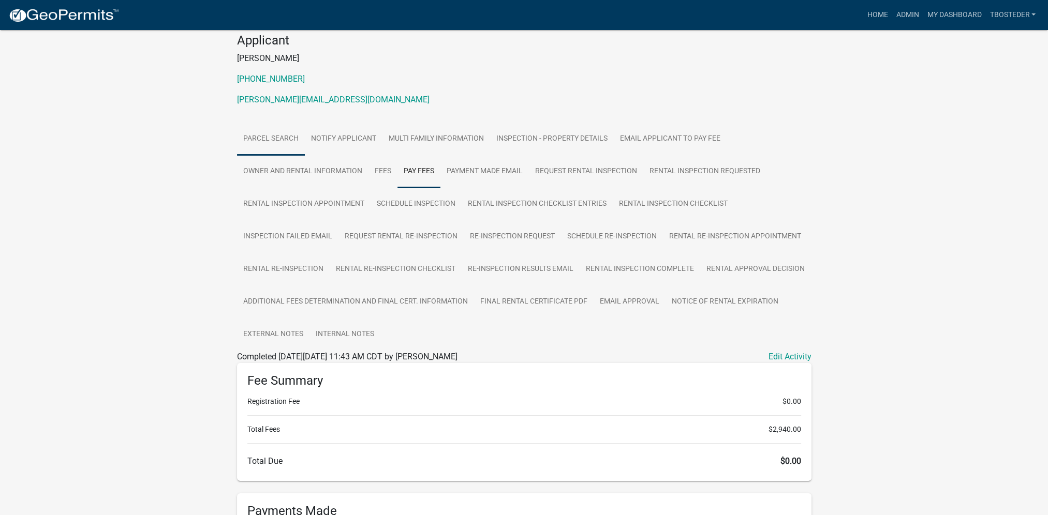
click at [288, 138] on link "Parcel search" at bounding box center [271, 139] width 68 height 33
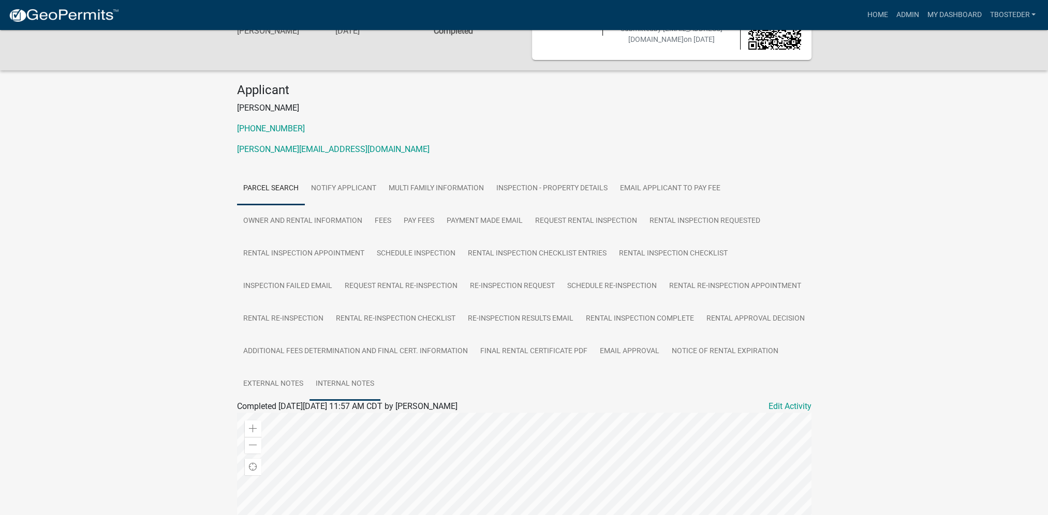
scroll to position [0, 0]
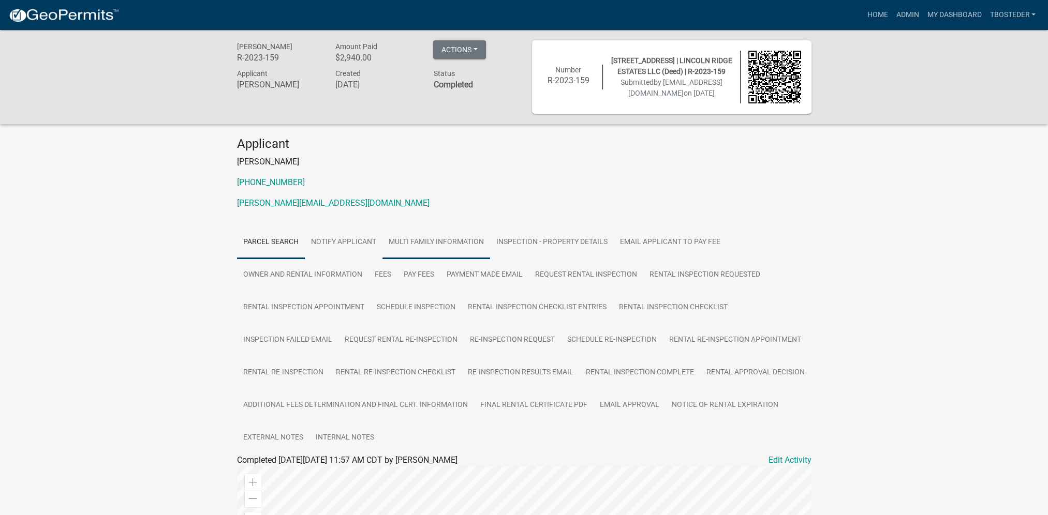
click at [418, 250] on link "Multi Family Information" at bounding box center [436, 242] width 108 height 33
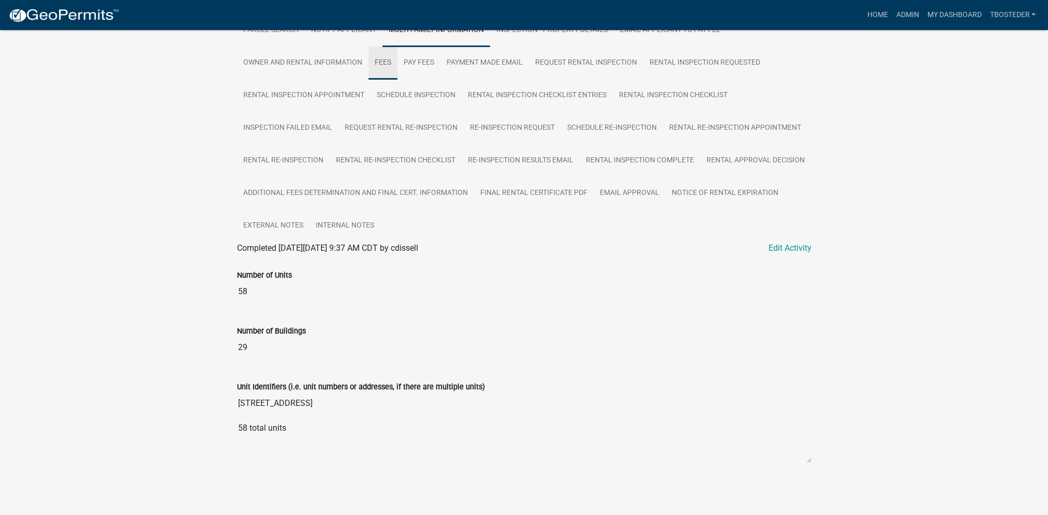
click at [379, 57] on link "Fees" at bounding box center [382, 63] width 29 height 33
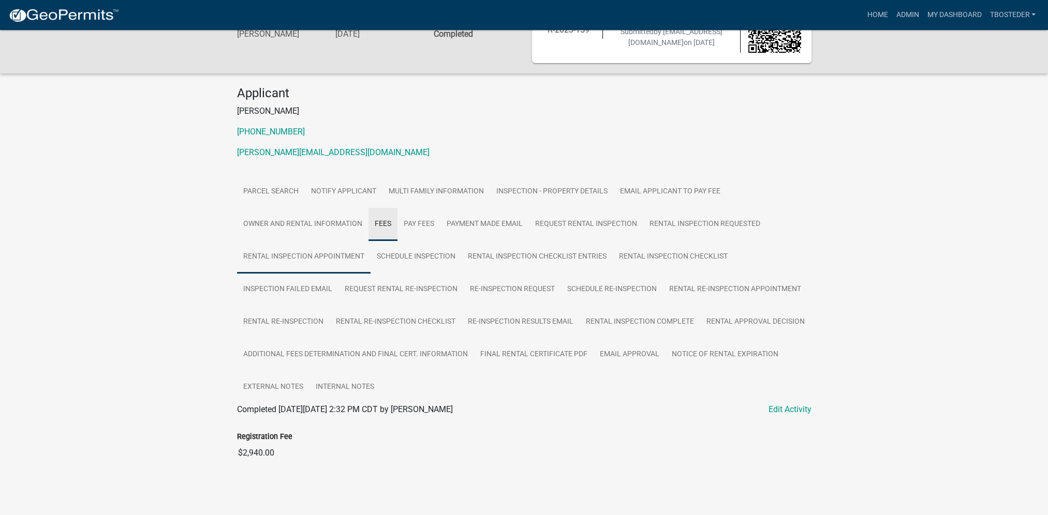
scroll to position [53, 0]
drag, startPoint x: 236, startPoint y: 451, endPoint x: 324, endPoint y: 458, distance: 88.8
click at [324, 458] on input "$2,940.00" at bounding box center [524, 453] width 574 height 21
click at [460, 188] on link "Multi Family Information" at bounding box center [436, 191] width 108 height 33
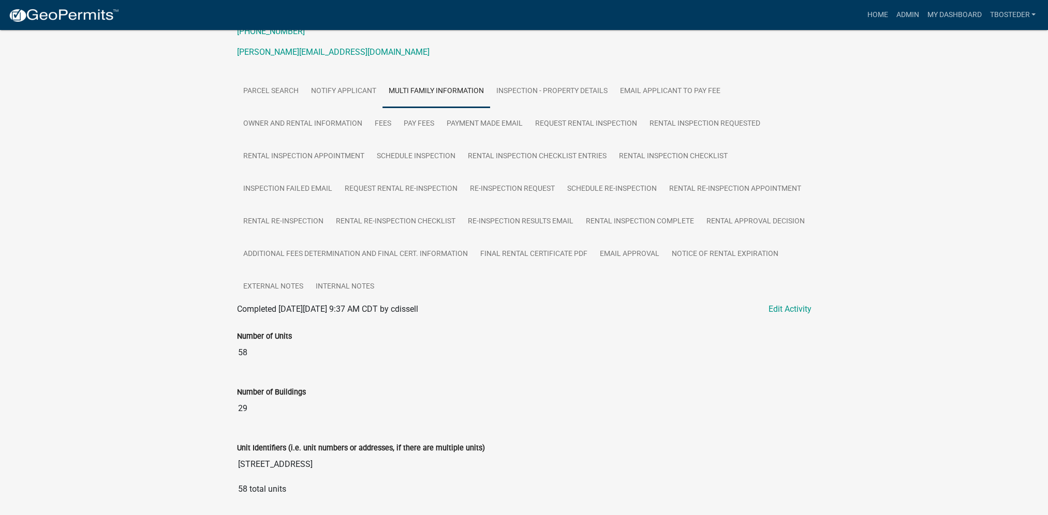
scroll to position [110, 0]
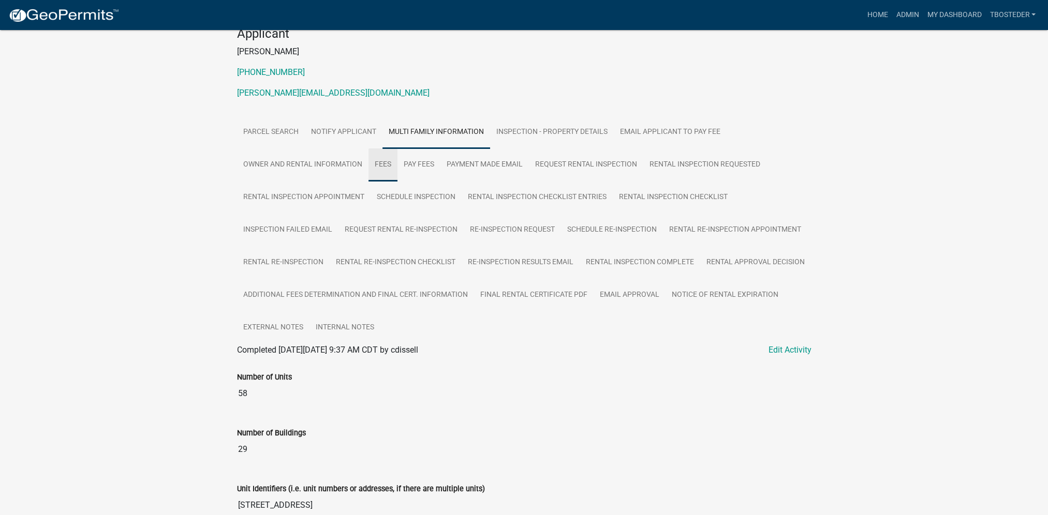
click at [387, 161] on link "Fees" at bounding box center [382, 164] width 29 height 33
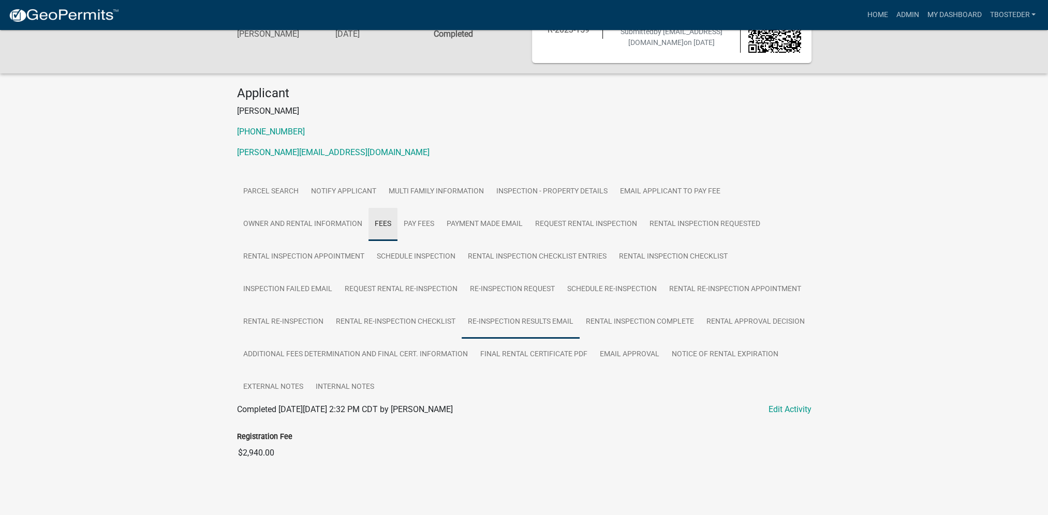
scroll to position [53, 0]
click at [366, 454] on input "$2,940.00" at bounding box center [524, 453] width 574 height 21
click at [436, 217] on link "Pay Fees" at bounding box center [418, 224] width 43 height 33
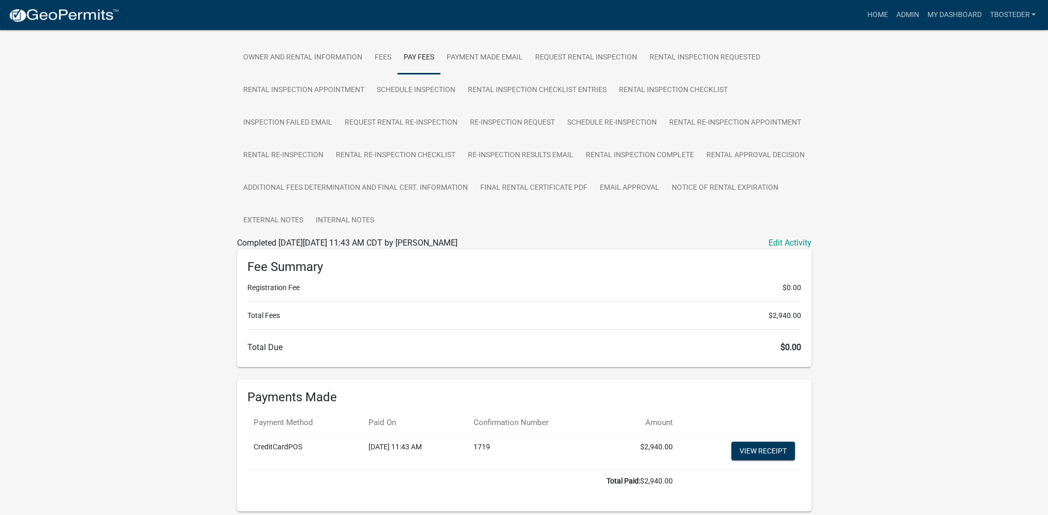
scroll to position [104, 0]
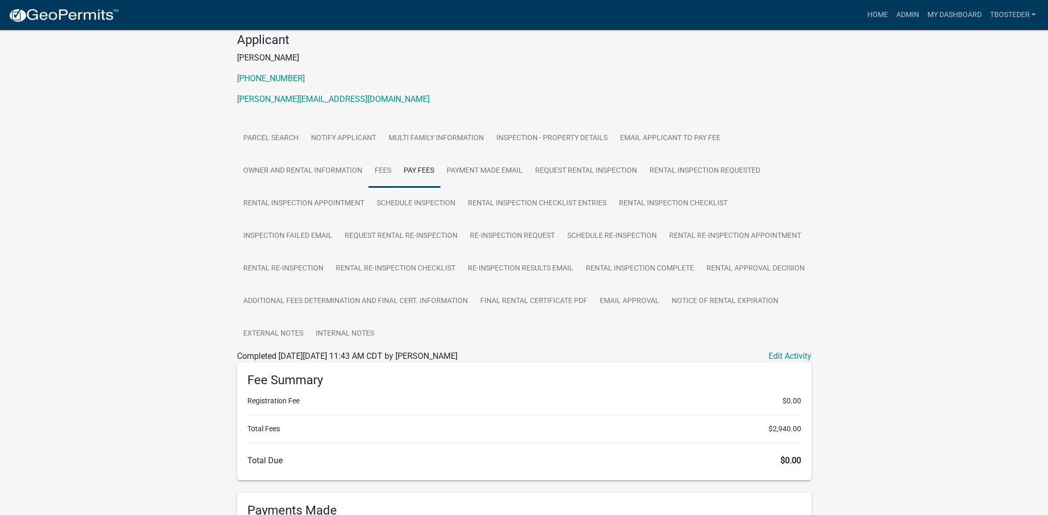
click at [382, 181] on link "Fees" at bounding box center [382, 171] width 29 height 33
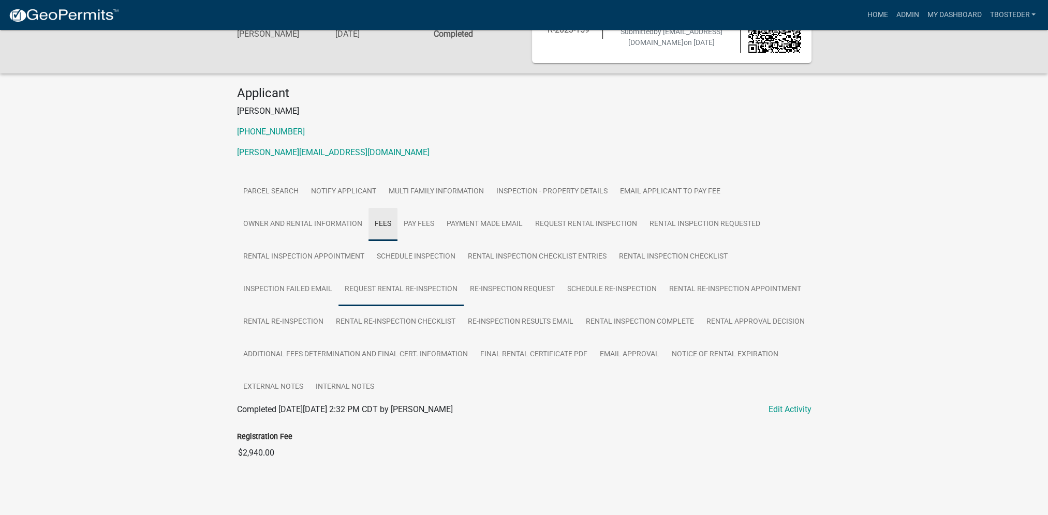
scroll to position [53, 0]
click at [242, 463] on input "$2,940.00" at bounding box center [524, 453] width 574 height 21
drag, startPoint x: 292, startPoint y: 453, endPoint x: 213, endPoint y: 446, distance: 78.9
click at [213, 446] on div "[PERSON_NAME] R-2023-159 Amount Paid $2,940.00 Actions View receipt #1 View rec…" at bounding box center [524, 240] width 1048 height 523
drag, startPoint x: 213, startPoint y: 446, endPoint x: 251, endPoint y: 453, distance: 38.8
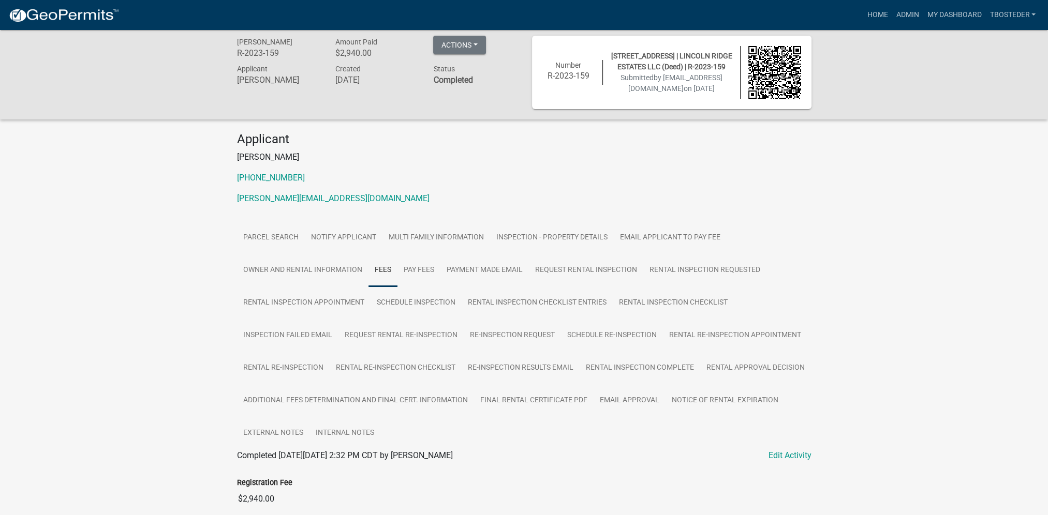
scroll to position [0, 0]
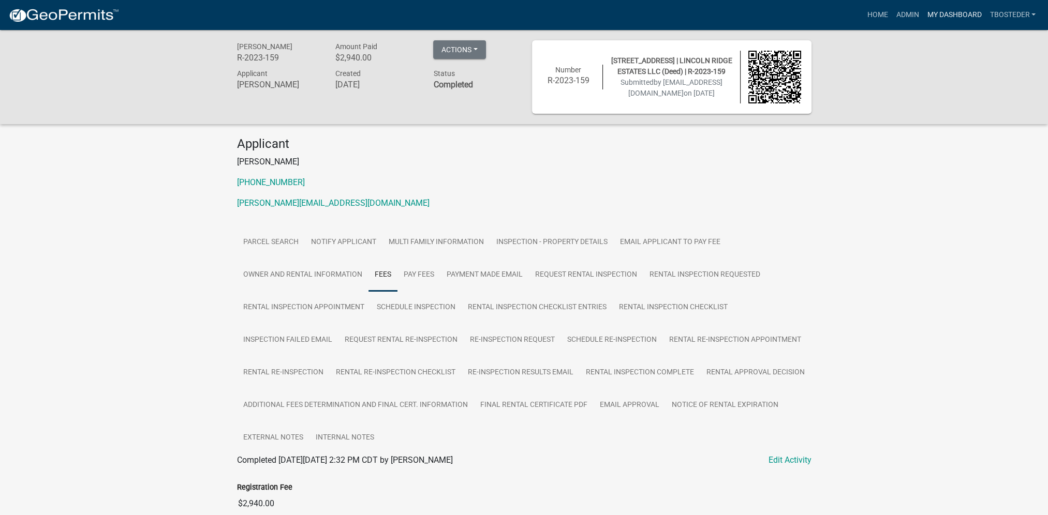
click at [950, 22] on link "My Dashboard" at bounding box center [953, 15] width 63 height 20
